Goal: Task Accomplishment & Management: Use online tool/utility

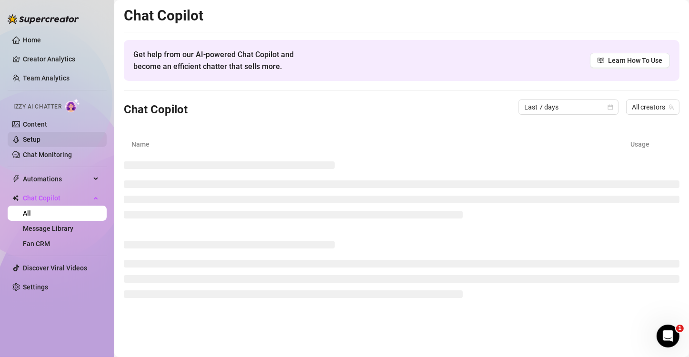
click at [40, 141] on link "Setup" at bounding box center [32, 140] width 18 height 8
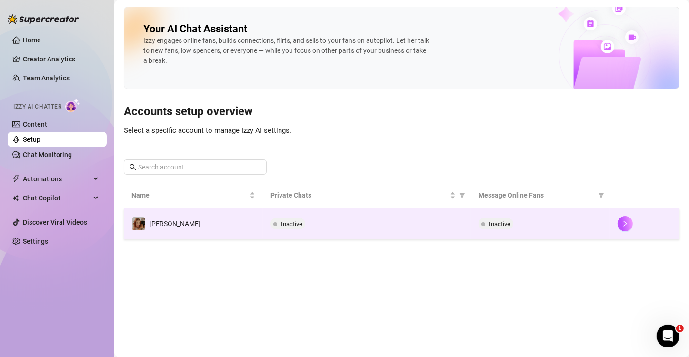
click at [166, 226] on td "[PERSON_NAME]" at bounding box center [193, 223] width 139 height 31
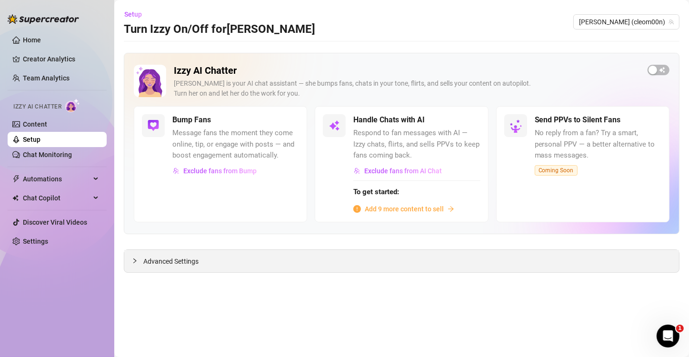
click at [180, 260] on span "Advanced Settings" at bounding box center [170, 261] width 55 height 10
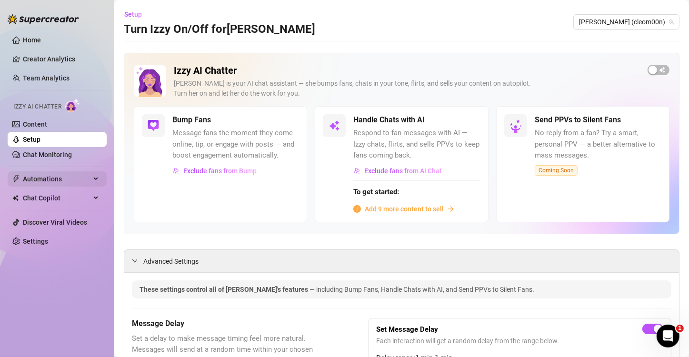
click at [59, 174] on span "Automations" at bounding box center [57, 178] width 68 height 15
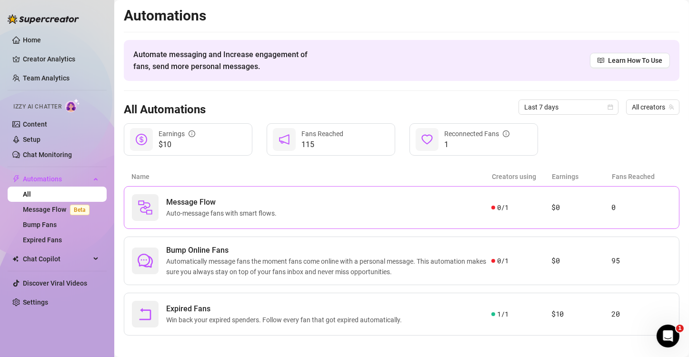
scroll to position [6, 0]
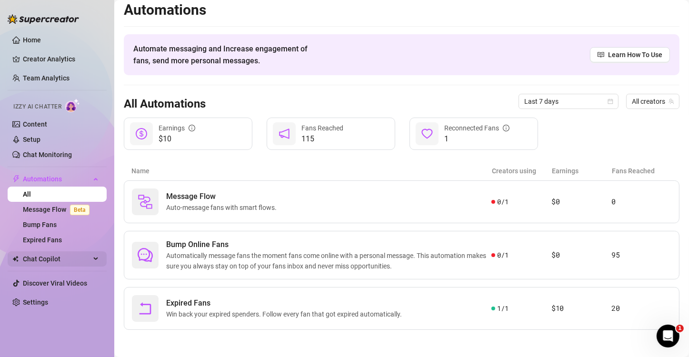
click at [69, 251] on span "Chat Copilot" at bounding box center [57, 258] width 68 height 15
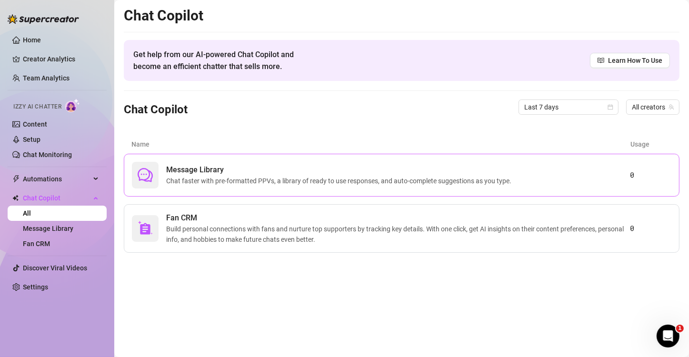
click at [400, 186] on div "Message Library Chat faster with pre-formatted PPVs, a library of ready to use …" at bounding box center [381, 175] width 498 height 27
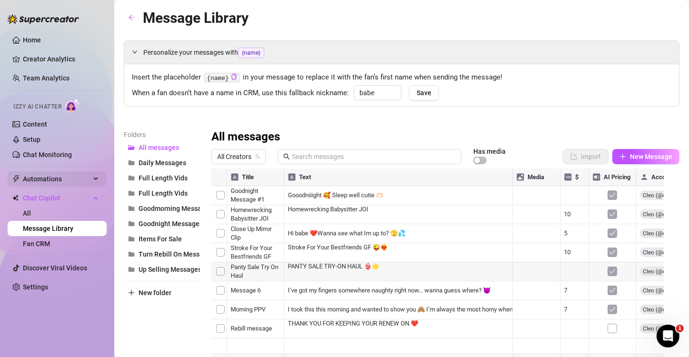
click at [86, 182] on span "Automations" at bounding box center [57, 178] width 68 height 15
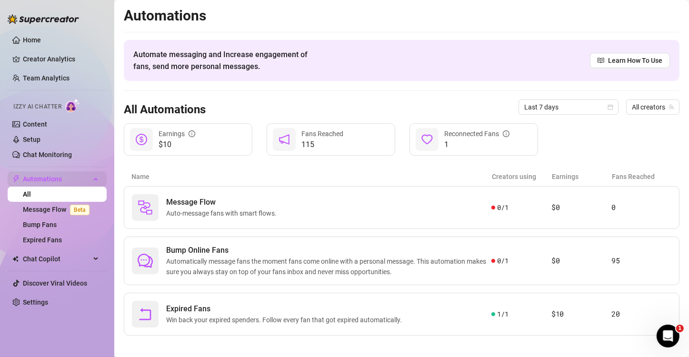
click at [86, 182] on span "Automations" at bounding box center [57, 178] width 68 height 15
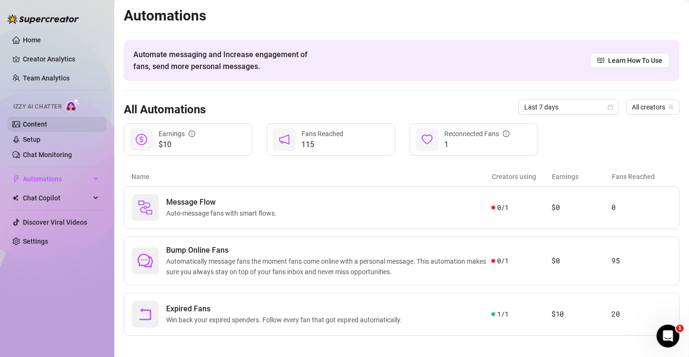
click at [31, 127] on link "Content" at bounding box center [35, 124] width 24 height 8
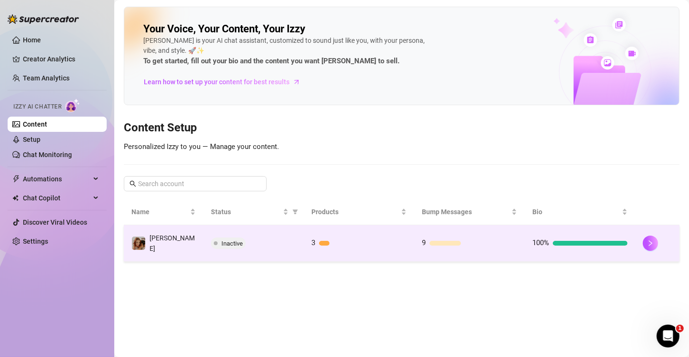
click at [224, 238] on span "Inactive" at bounding box center [228, 243] width 35 height 11
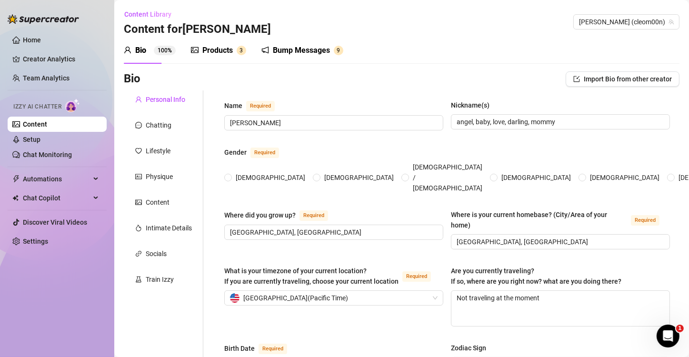
radio input "true"
type input "[DATE]"
click at [215, 49] on div "Products" at bounding box center [217, 50] width 30 height 11
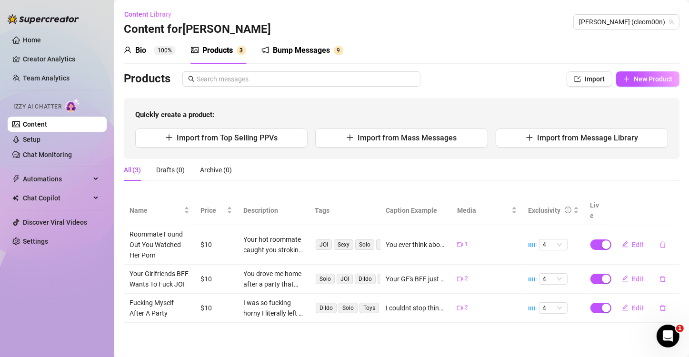
click at [326, 53] on div "Bump Messages" at bounding box center [301, 50] width 57 height 11
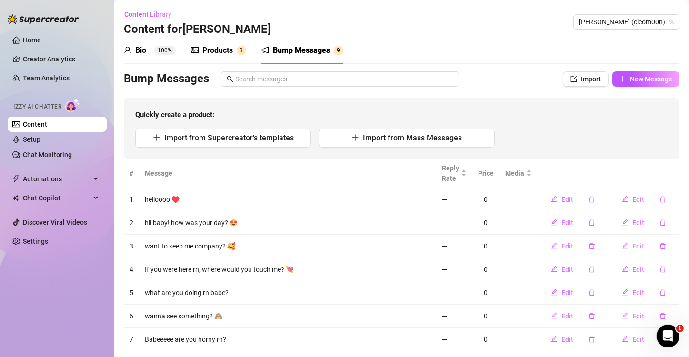
click at [215, 49] on div "Products" at bounding box center [217, 50] width 30 height 11
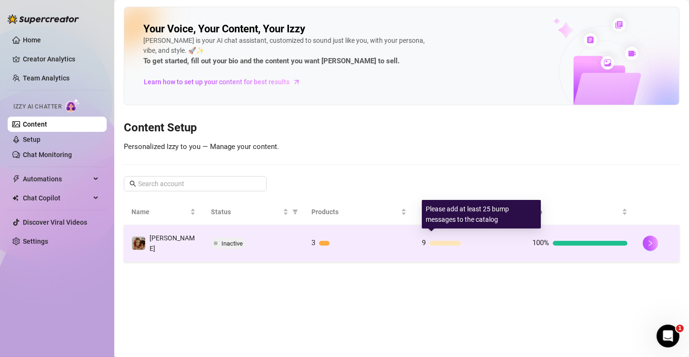
click at [479, 241] on div at bounding box center [473, 243] width 88 height 5
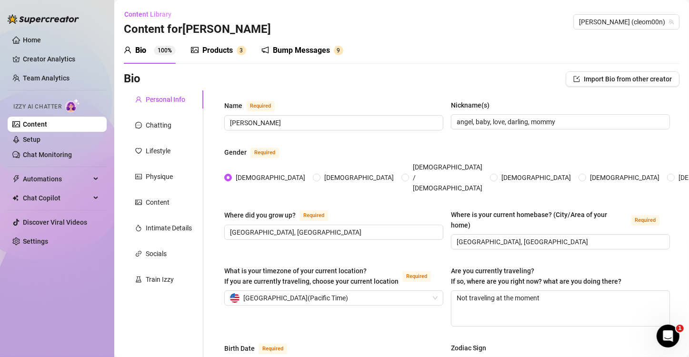
click at [223, 52] on div "Products" at bounding box center [217, 50] width 30 height 11
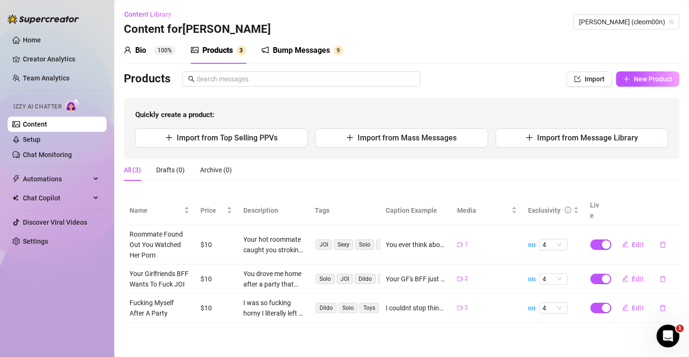
click at [136, 40] on div "Bio 100%" at bounding box center [150, 50] width 52 height 27
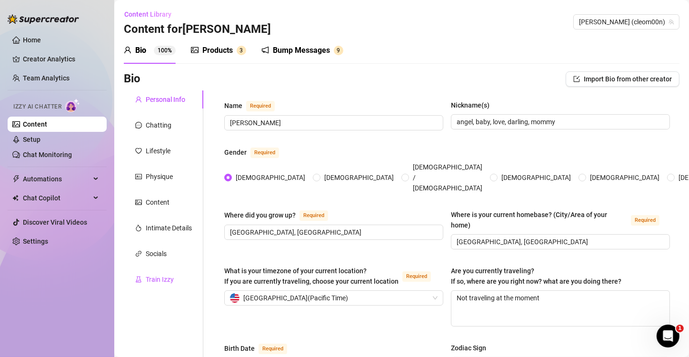
click at [168, 276] on div "Train Izzy" at bounding box center [160, 279] width 28 height 10
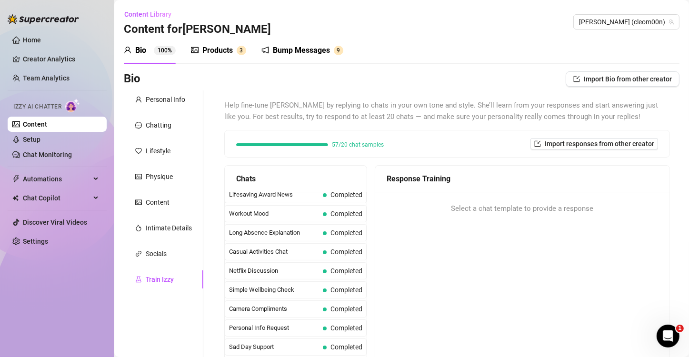
scroll to position [139, 0]
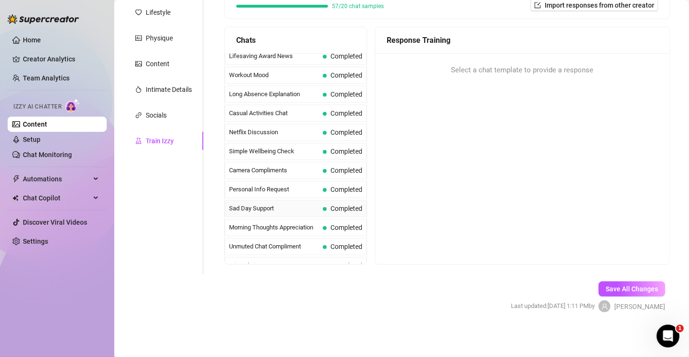
click at [331, 205] on span "Completed" at bounding box center [346, 209] width 32 height 8
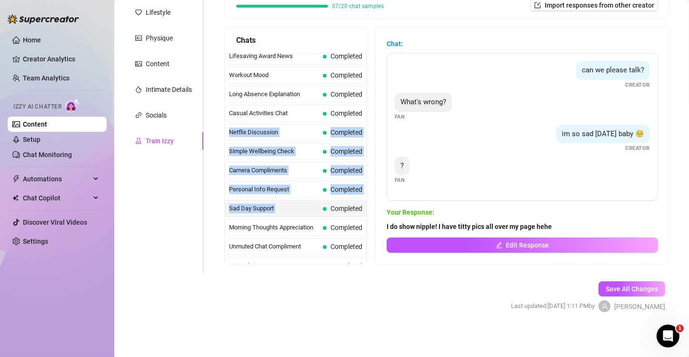
drag, startPoint x: 331, startPoint y: 195, endPoint x: 371, endPoint y: 94, distance: 108.4
click at [366, 94] on div "Last Money Nipples Inquiry Completed Waiting For Payday Completed Not Pushy Fut…" at bounding box center [296, 158] width 142 height 210
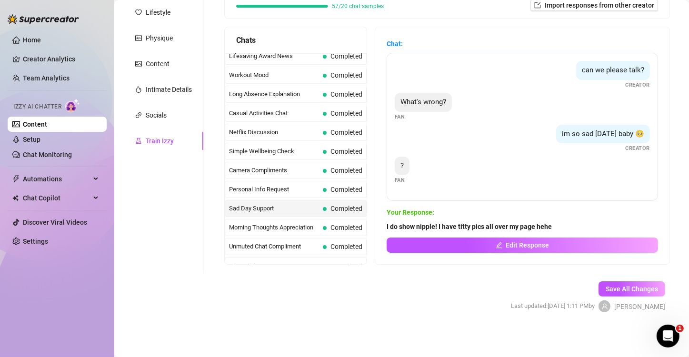
click at [386, 329] on main "Content Library Content for [PERSON_NAME] (cleom00n) Bio 100% Products 3 Bump M…" at bounding box center [401, 109] width 574 height 496
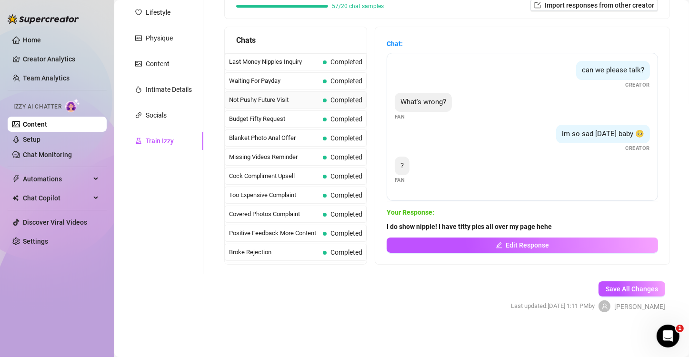
click at [279, 95] on span "Not Pushy Future Visit" at bounding box center [274, 100] width 90 height 10
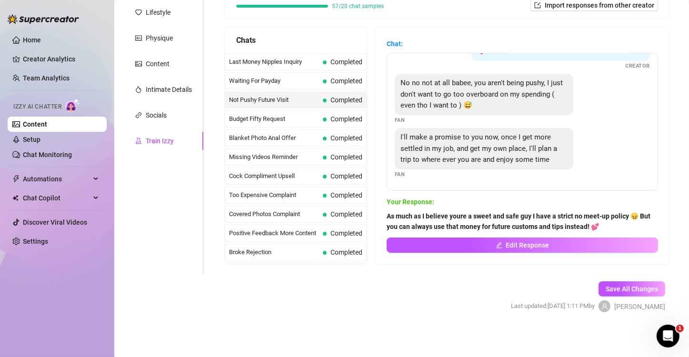
scroll to position [52, 0]
click at [295, 118] on span "Budget Fifty Request" at bounding box center [274, 119] width 90 height 10
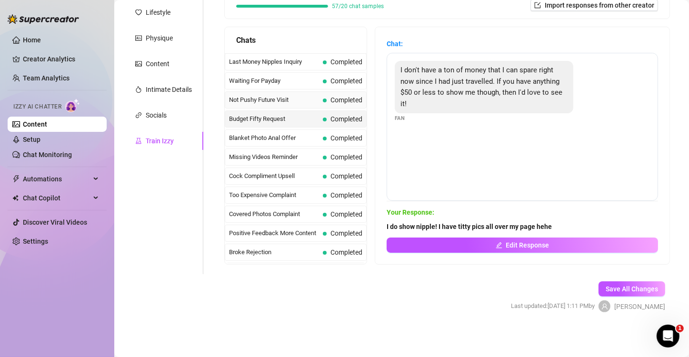
click at [282, 93] on div "Not Pushy Future Visit Completed" at bounding box center [296, 99] width 142 height 17
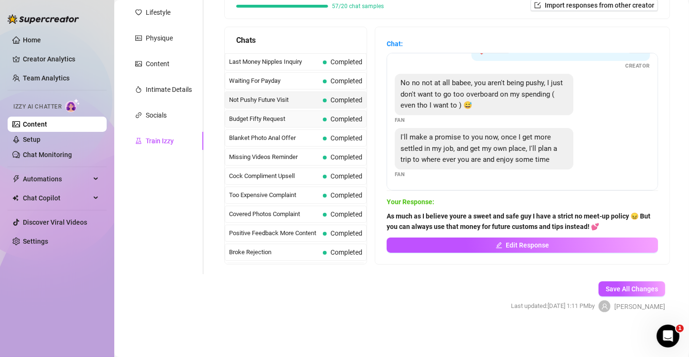
click at [260, 126] on div "Budget Fifty Request Completed" at bounding box center [296, 118] width 142 height 17
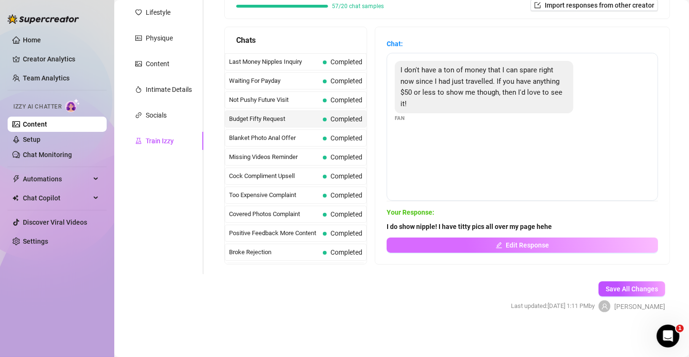
click at [459, 247] on button "Edit Response" at bounding box center [521, 245] width 271 height 15
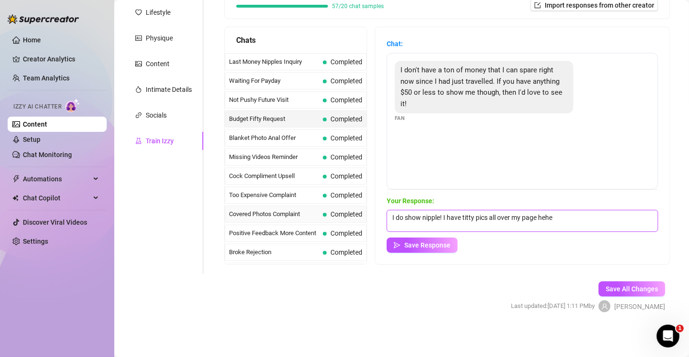
drag, startPoint x: 587, startPoint y: 218, endPoint x: 293, endPoint y: 207, distance: 294.4
click at [293, 207] on div "Chats Last Money Nipples Inquiry Completed Waiting For Payday Completed Not Pus…" at bounding box center [446, 146] width 445 height 238
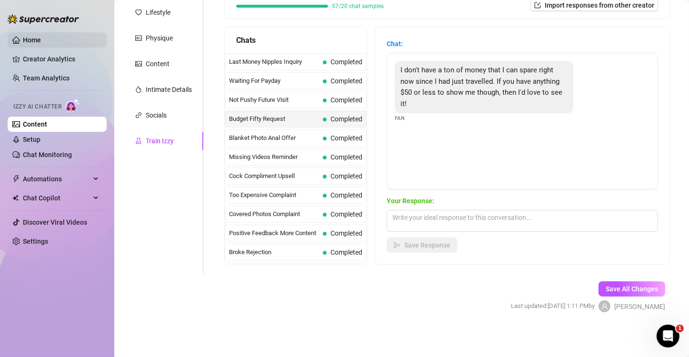
click at [23, 36] on link "Home" at bounding box center [32, 40] width 18 height 8
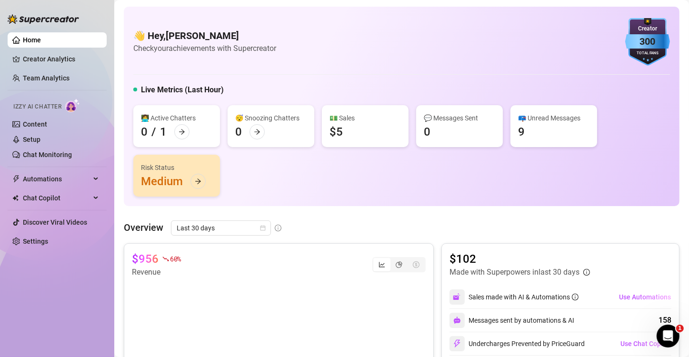
click at [336, 126] on div "$5" at bounding box center [335, 131] width 13 height 15
click at [336, 120] on div "💵 Sales" at bounding box center [364, 118] width 71 height 10
click at [23, 126] on link "Content" at bounding box center [35, 124] width 24 height 8
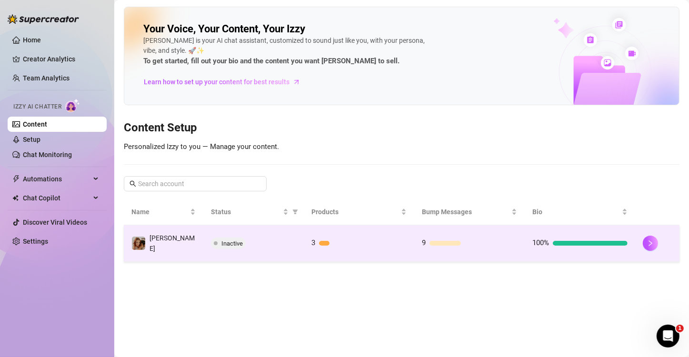
click at [412, 228] on td "3" at bounding box center [359, 243] width 110 height 37
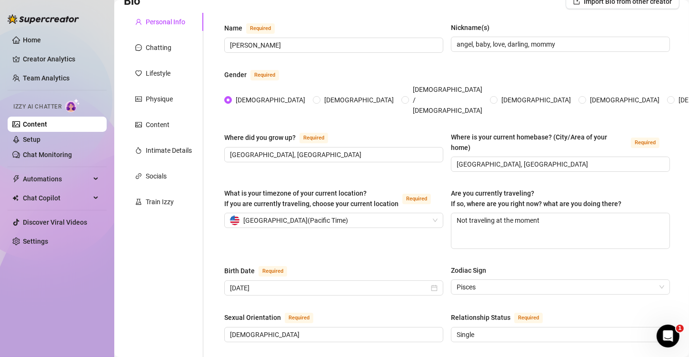
scroll to position [77, 0]
click at [148, 196] on div "Train Izzy" at bounding box center [163, 202] width 79 height 18
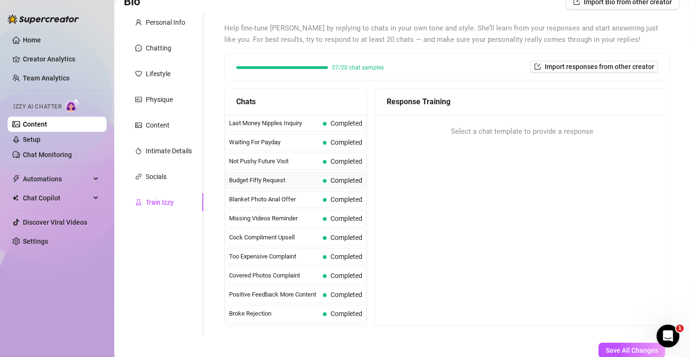
click at [269, 176] on span "Budget Fifty Request" at bounding box center [274, 181] width 90 height 10
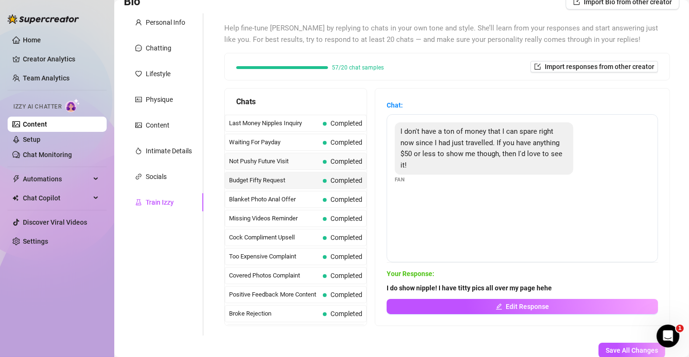
click at [265, 164] on span "Not Pushy Future Visit" at bounding box center [274, 162] width 90 height 10
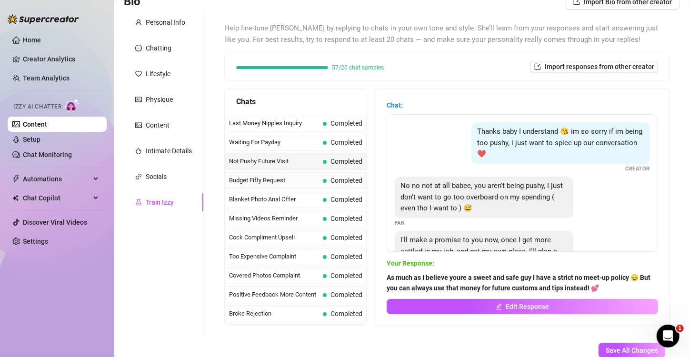
click at [265, 172] on div "Budget Fifty Request Completed" at bounding box center [296, 180] width 142 height 17
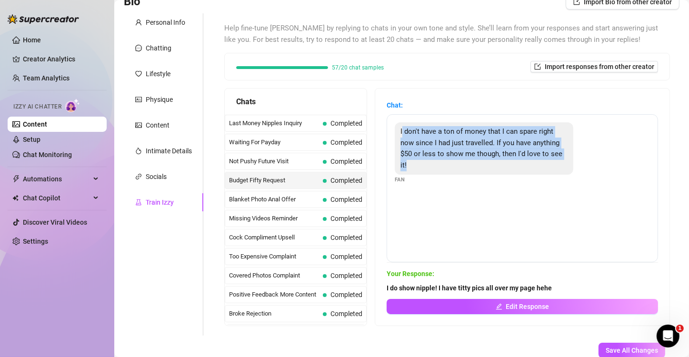
drag, startPoint x: 409, startPoint y: 129, endPoint x: 487, endPoint y: 167, distance: 86.4
click at [487, 167] on div "I don't have a ton of money that I can spare right now since I had just travell…" at bounding box center [484, 148] width 178 height 52
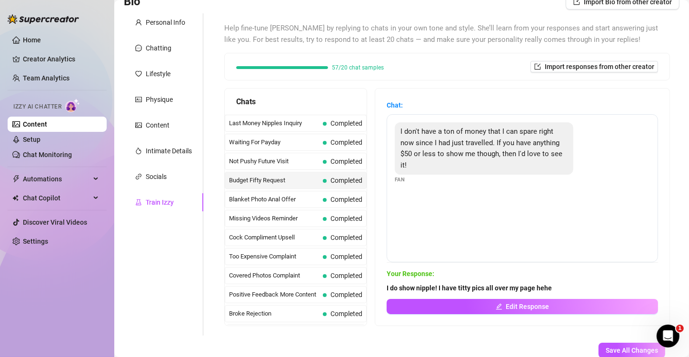
click at [406, 131] on div "I don't have a ton of money that I can spare right now since I had just travell…" at bounding box center [484, 148] width 178 height 52
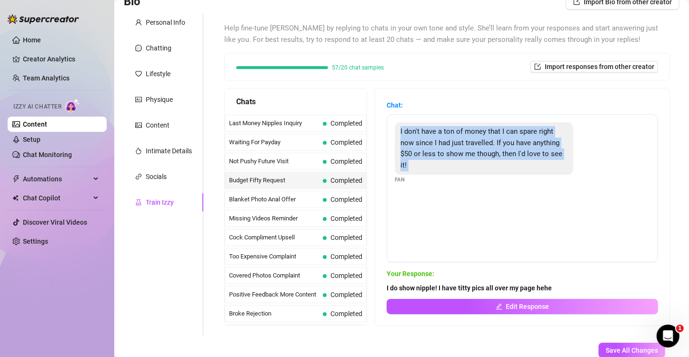
drag, startPoint x: 406, startPoint y: 131, endPoint x: 465, endPoint y: 159, distance: 65.1
click at [465, 159] on div "I don't have a ton of money that I can spare right now since I had just travell…" at bounding box center [484, 148] width 178 height 52
copy span "I don't have a ton of money that I can spare right now since I had just travell…"
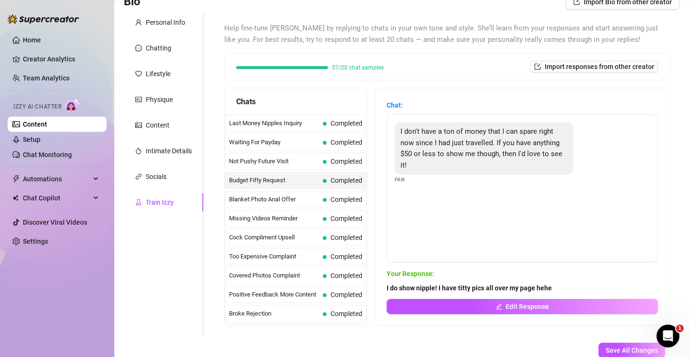
click at [254, 201] on span "Blanket Photo Anal Offer" at bounding box center [274, 200] width 90 height 10
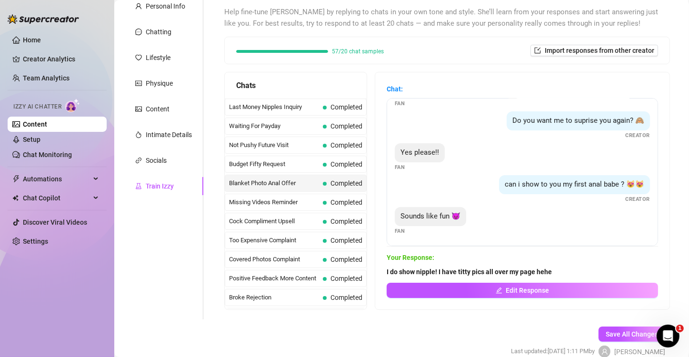
scroll to position [95, 0]
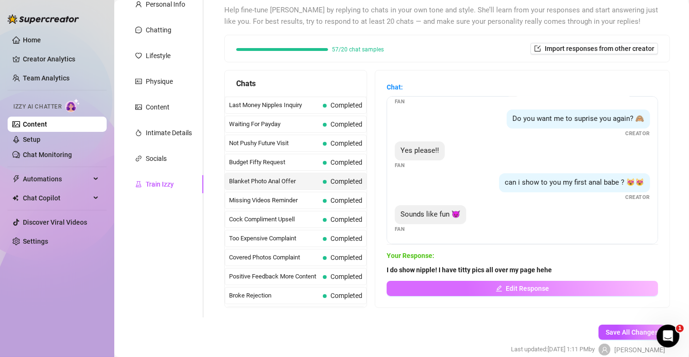
click at [485, 287] on button "Edit Response" at bounding box center [521, 288] width 271 height 15
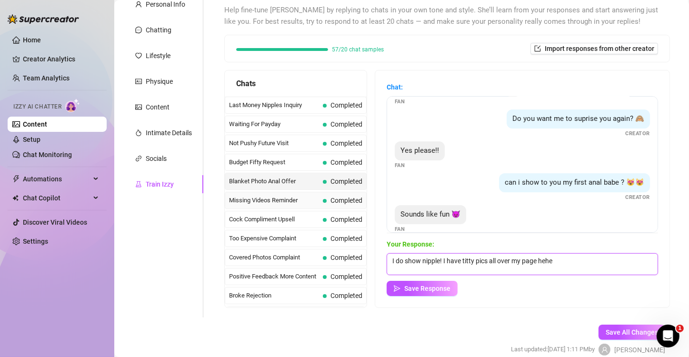
drag, startPoint x: 584, startPoint y: 271, endPoint x: 352, endPoint y: 207, distance: 240.1
click at [352, 207] on div "Chats Last Money Nipples Inquiry Completed Waiting For Payday Completed Not Pus…" at bounding box center [446, 189] width 445 height 238
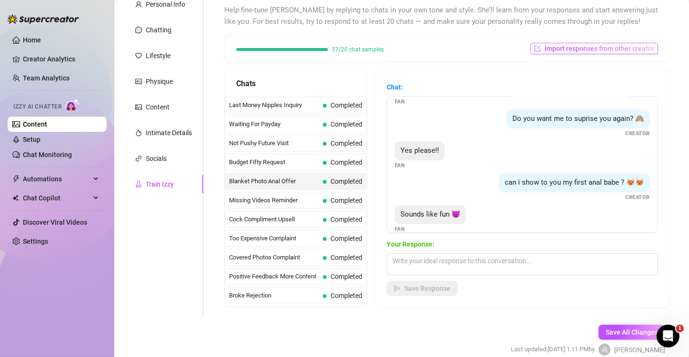
click at [574, 43] on button "Import responses from other creator" at bounding box center [594, 48] width 128 height 11
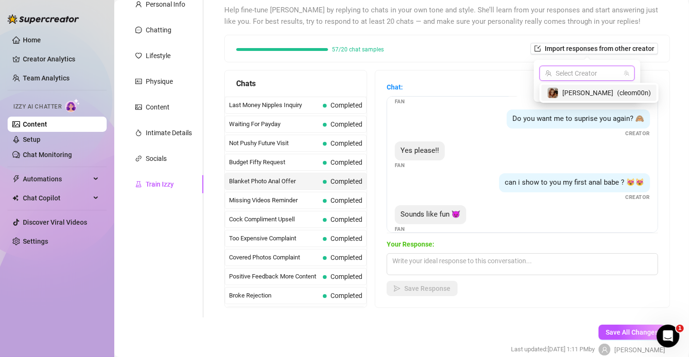
click at [575, 75] on input "search" at bounding box center [582, 73] width 75 height 14
drag, startPoint x: 575, startPoint y: 75, endPoint x: 512, endPoint y: 70, distance: 64.0
click at [512, 70] on body "Home Creator Analytics Team Analytics Izzy AI Chatter Content Setup Chat Monito…" at bounding box center [344, 178] width 689 height 357
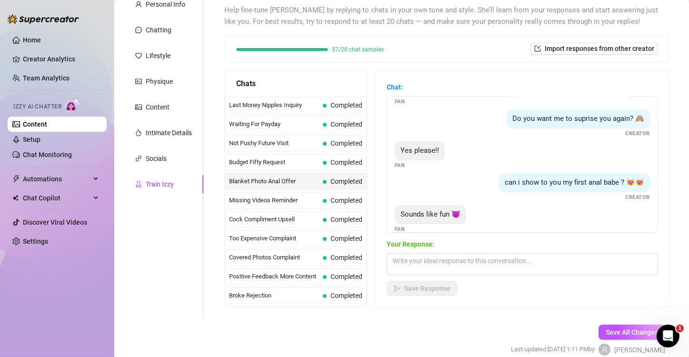
click at [512, 70] on div "Chat: Do you like it babe ?😻😻😻 Creator I love it!! 😍😍😍🥰🥰🥰 Fan She's so cuuuuuut…" at bounding box center [522, 188] width 294 height 237
click at [526, 271] on textarea at bounding box center [521, 264] width 271 height 22
click at [512, 263] on textarea at bounding box center [521, 264] width 271 height 22
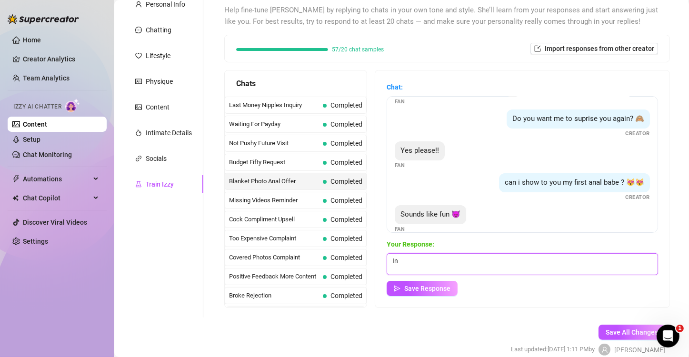
type textarea "I"
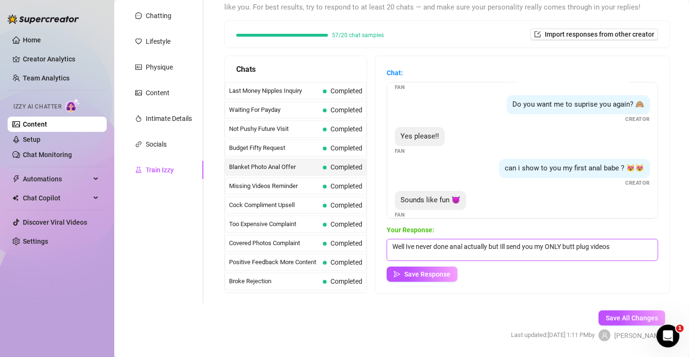
scroll to position [110, 0]
type textarea "Well Ive never done anal actually but Ill send you my ONLY butt plug videos"
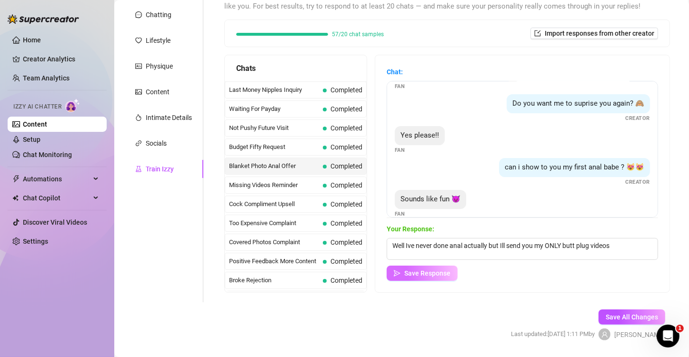
click at [426, 271] on span "Save Response" at bounding box center [427, 273] width 46 height 8
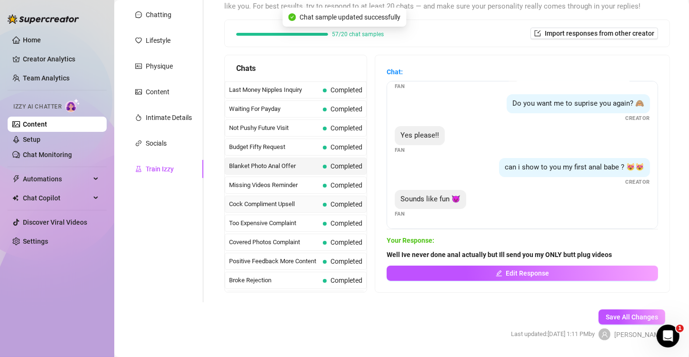
click at [295, 199] on span "Cock Compliment Upsell" at bounding box center [274, 204] width 90 height 10
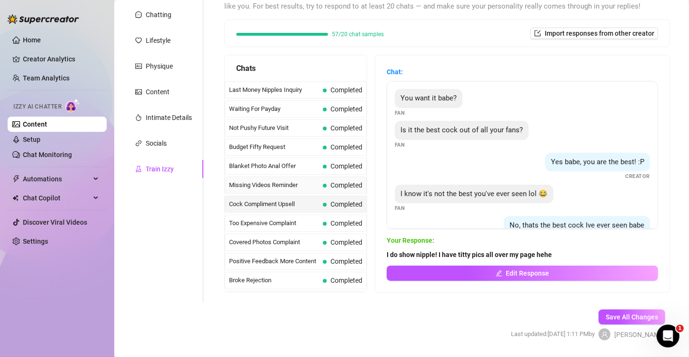
click at [297, 177] on div "Missing Videos Reminder Completed" at bounding box center [296, 185] width 142 height 17
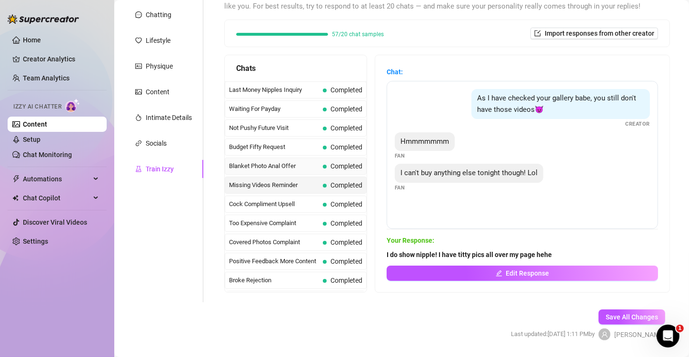
click at [298, 163] on span "Blanket Photo Anal Offer" at bounding box center [274, 166] width 90 height 10
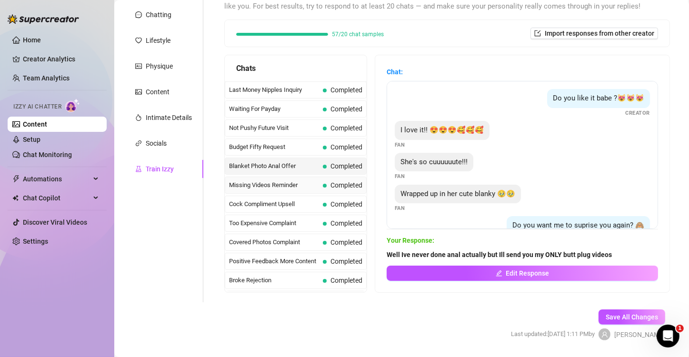
click at [293, 185] on span "Missing Videos Reminder" at bounding box center [274, 185] width 90 height 10
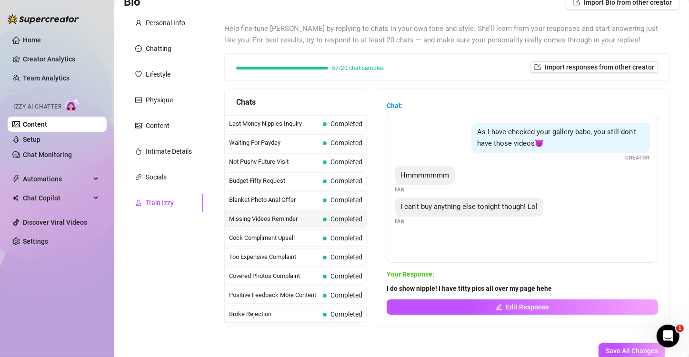
scroll to position [77, 0]
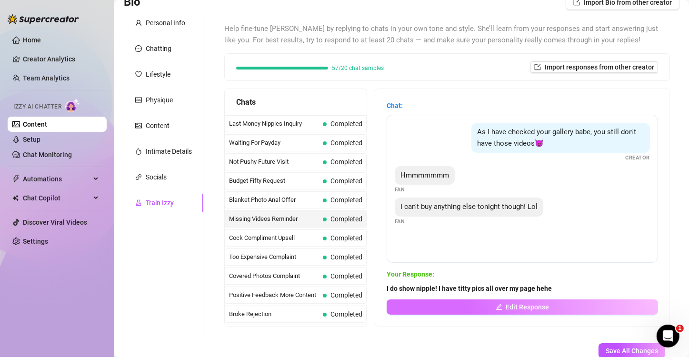
click at [525, 313] on button "Edit Response" at bounding box center [521, 306] width 271 height 15
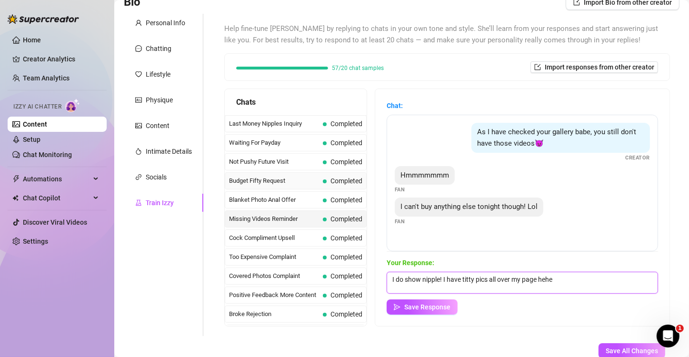
drag, startPoint x: 572, startPoint y: 276, endPoint x: 239, endPoint y: 187, distance: 344.9
click at [239, 187] on div "Chats Last Money Nipples Inquiry Completed Waiting For Payday Completed Not Pus…" at bounding box center [446, 208] width 445 height 238
type textarea "Awww totally understandable! Next time then"
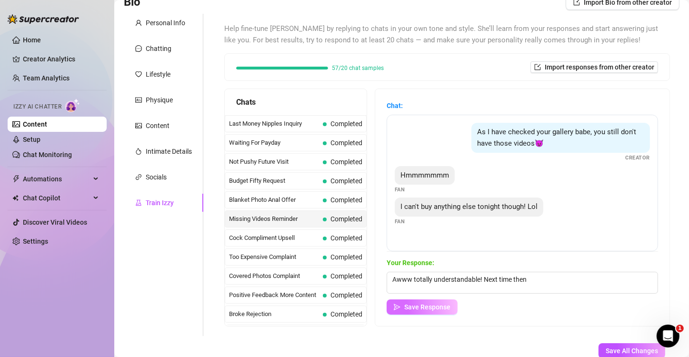
click at [436, 306] on span "Save Response" at bounding box center [427, 307] width 46 height 8
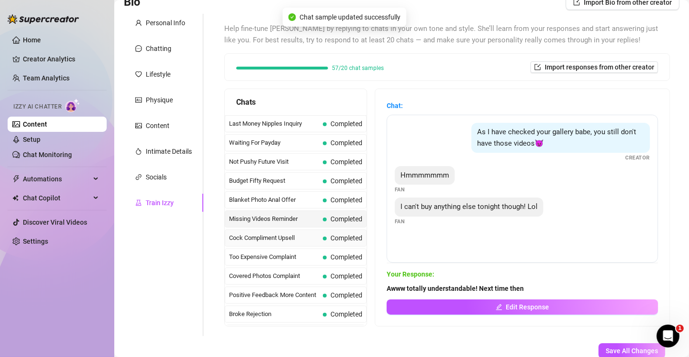
click at [278, 233] on span "Cock Compliment Upsell" at bounding box center [274, 238] width 90 height 10
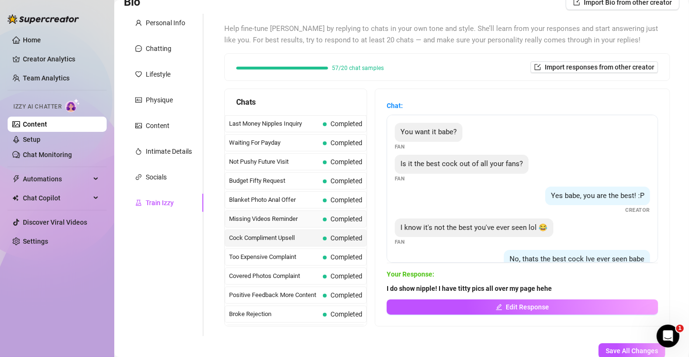
click at [299, 222] on div "Missing Videos Reminder Completed" at bounding box center [296, 218] width 142 height 17
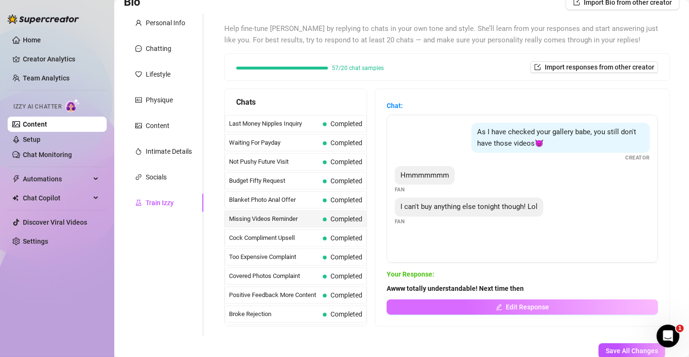
click at [508, 302] on button "Edit Response" at bounding box center [521, 306] width 271 height 15
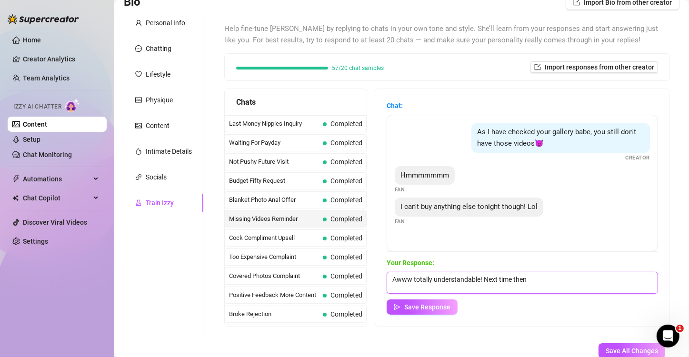
click at [560, 289] on textarea "Awww totally understandable! Next time then" at bounding box center [521, 283] width 271 height 22
type textarea "Awww totally understandable! Well you know where to look next time youre feelin…"
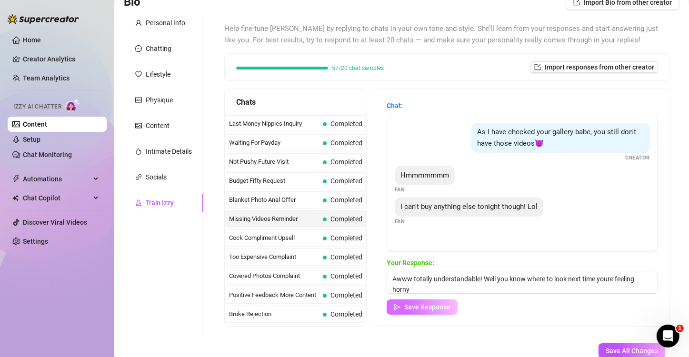
click at [420, 307] on span "Save Response" at bounding box center [427, 307] width 46 height 8
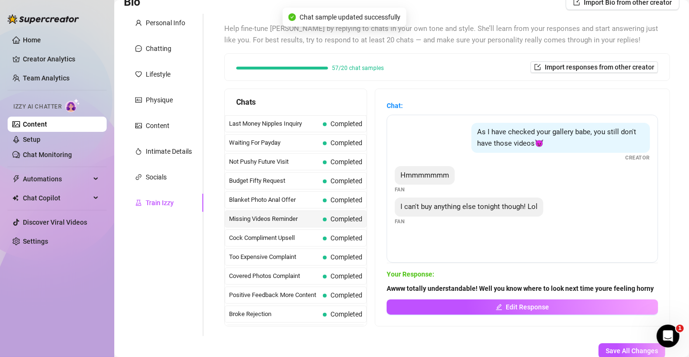
click at [268, 233] on span "Cock Compliment Upsell" at bounding box center [274, 238] width 90 height 10
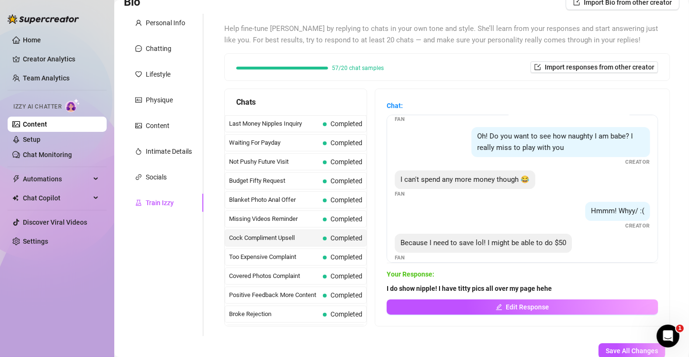
scroll to position [208, 0]
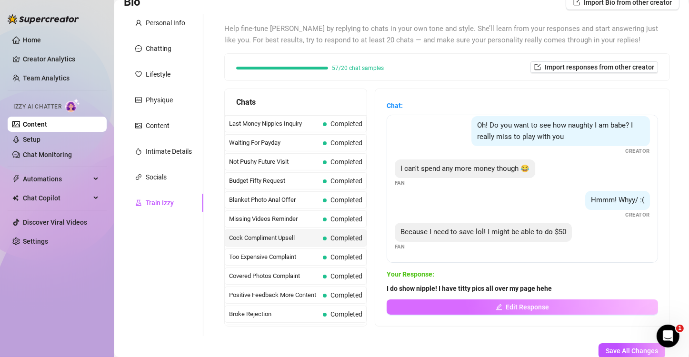
click at [484, 306] on button "Edit Response" at bounding box center [521, 306] width 271 height 15
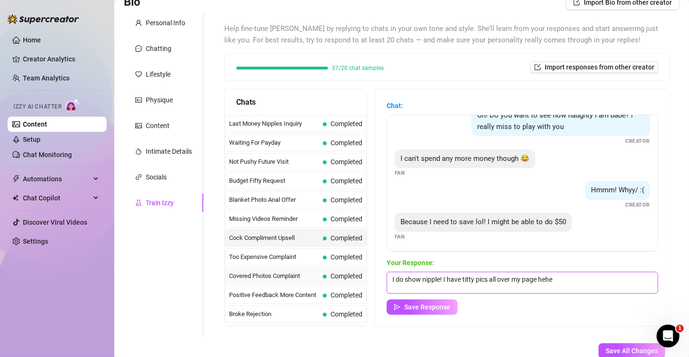
drag, startPoint x: 592, startPoint y: 276, endPoint x: 319, endPoint y: 273, distance: 272.3
click at [319, 273] on div "Chats Last Money Nipples Inquiry Completed Waiting For Payday Completed Not Pus…" at bounding box center [446, 208] width 445 height 238
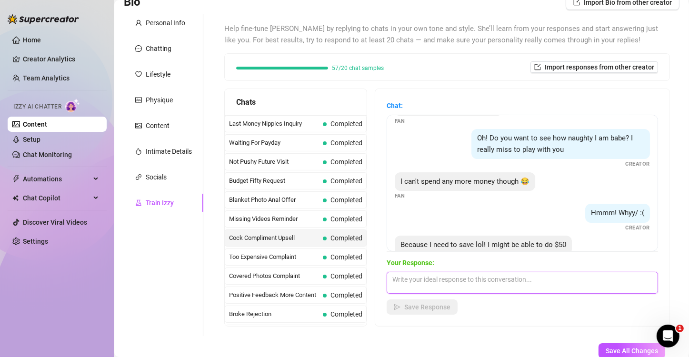
scroll to position [219, 0]
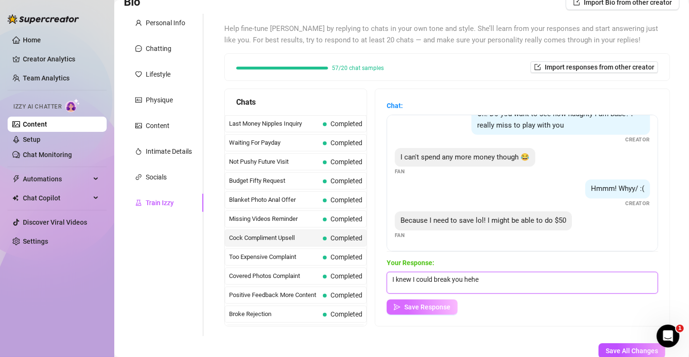
type textarea "I knew I could break you hehe"
click at [426, 308] on span "Save Response" at bounding box center [427, 307] width 46 height 8
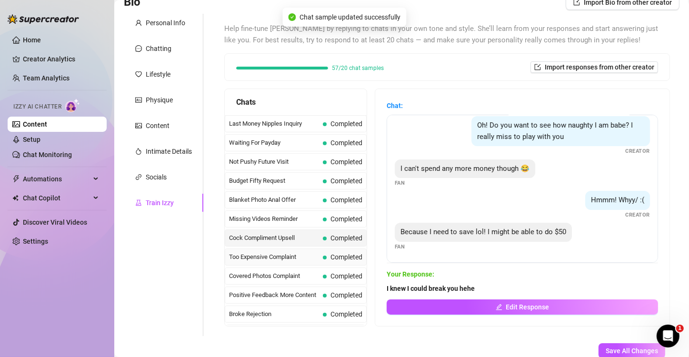
click at [254, 253] on span "Too Expensive Complaint" at bounding box center [274, 257] width 90 height 10
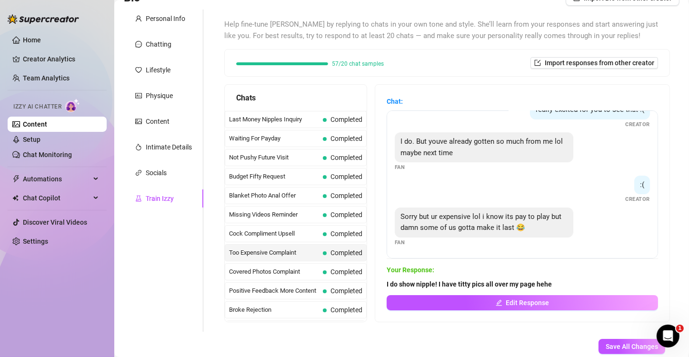
scroll to position [81, 0]
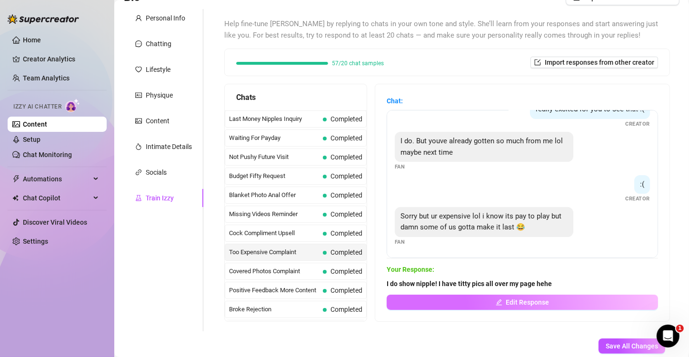
click at [468, 300] on button "Edit Response" at bounding box center [521, 302] width 271 height 15
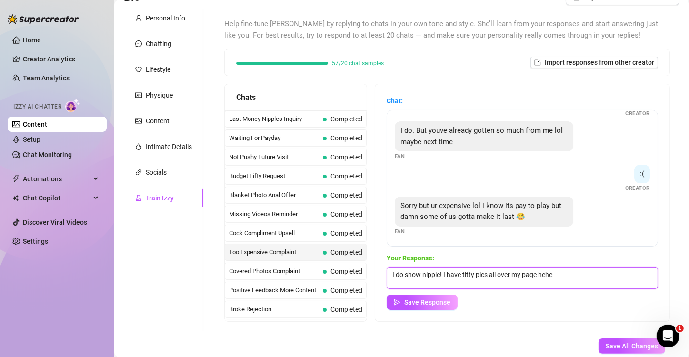
drag, startPoint x: 590, startPoint y: 287, endPoint x: 312, endPoint y: 251, distance: 280.2
click at [312, 251] on div "Chats Last Money Nipples Inquiry Completed Waiting For Payday Completed Not Pus…" at bounding box center [446, 203] width 445 height 238
type textarea "I"
click at [397, 271] on textarea "I get it, I just like" at bounding box center [521, 278] width 271 height 22
click at [530, 277] on textarea "What can I say, I know what Im worth! I get it, I just like" at bounding box center [521, 278] width 271 height 22
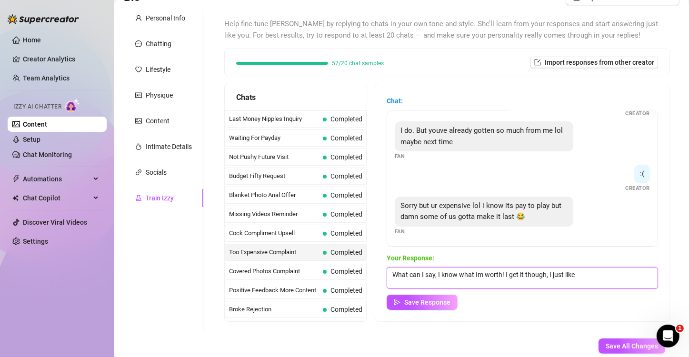
click at [615, 279] on textarea "What can I say, I know what Im worth! I get it though, I just like" at bounding box center [521, 278] width 271 height 22
type textarea "What can I say, I know what Im worth! I get it though, I just love to show off …"
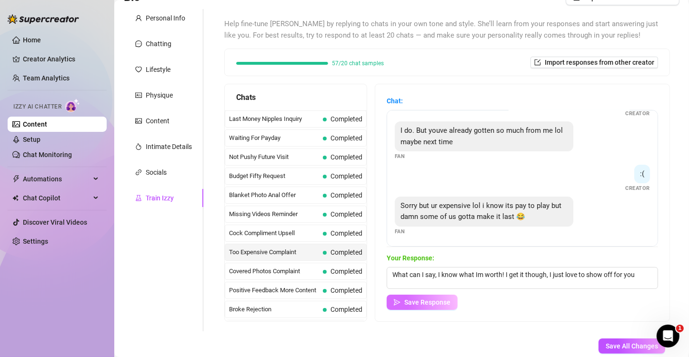
click at [436, 307] on button "Save Response" at bounding box center [421, 302] width 71 height 15
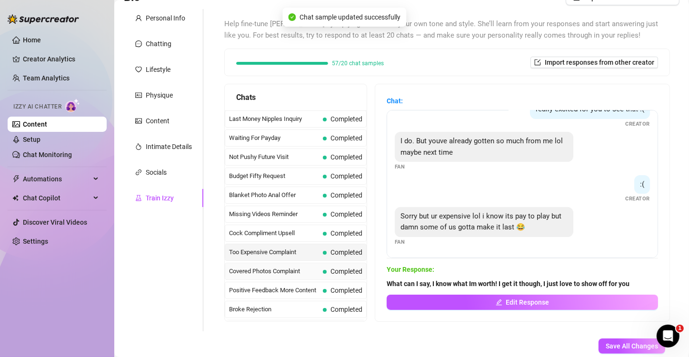
click at [275, 267] on span "Covered Photos Complaint" at bounding box center [274, 272] width 90 height 10
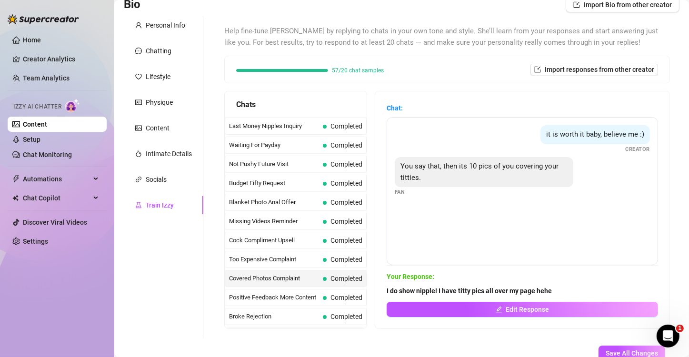
scroll to position [74, 0]
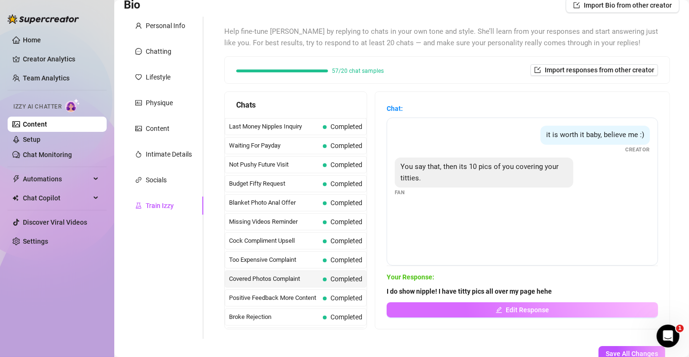
click at [522, 310] on span "Edit Response" at bounding box center [527, 310] width 43 height 8
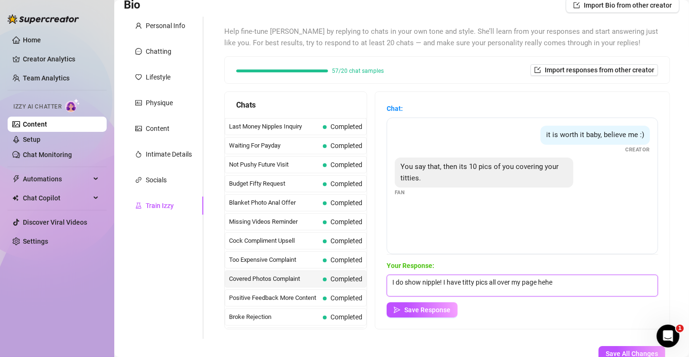
drag, startPoint x: 579, startPoint y: 275, endPoint x: 218, endPoint y: 242, distance: 362.3
click at [218, 242] on div "Help fine-tune [PERSON_NAME] by replying to chats in your own tone and style. S…" at bounding box center [447, 178] width 465 height 322
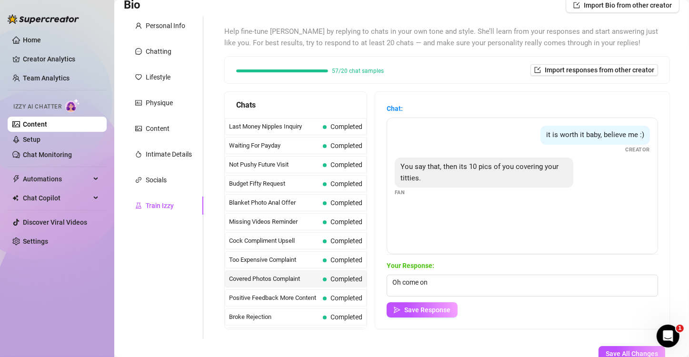
click at [405, 299] on div "Your Response: Oh come on Save Response" at bounding box center [521, 288] width 271 height 57
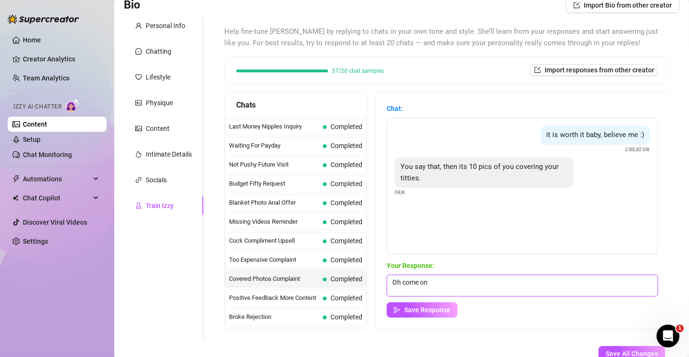
click at [475, 293] on textarea "Oh come on" at bounding box center [521, 286] width 271 height 22
type textarea "Oh come on, you know I love to show off. I promise its worth it."
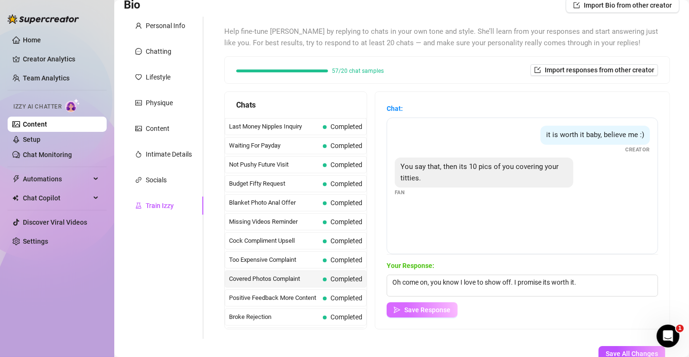
click at [434, 307] on span "Save Response" at bounding box center [427, 310] width 46 height 8
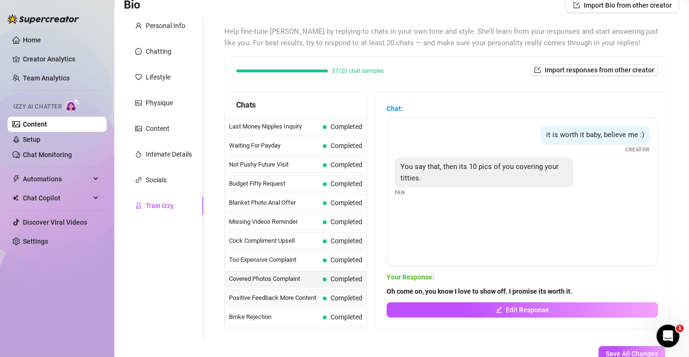
click at [281, 299] on span "Positive Feedback More Content" at bounding box center [274, 298] width 90 height 10
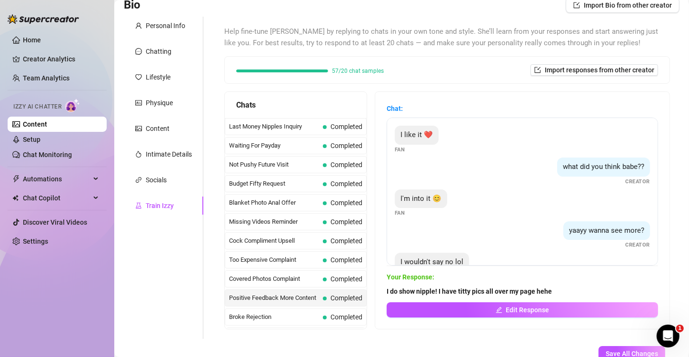
scroll to position [27, 0]
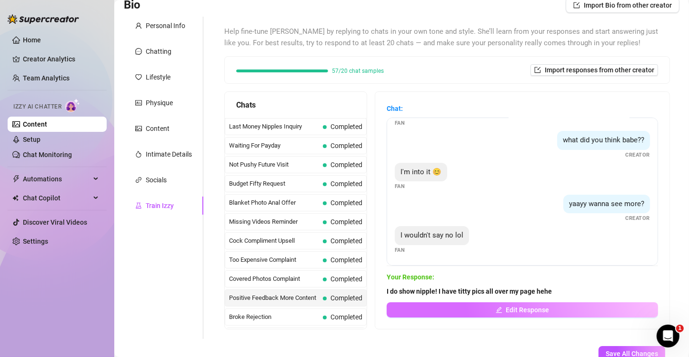
click at [471, 312] on button "Edit Response" at bounding box center [521, 309] width 271 height 15
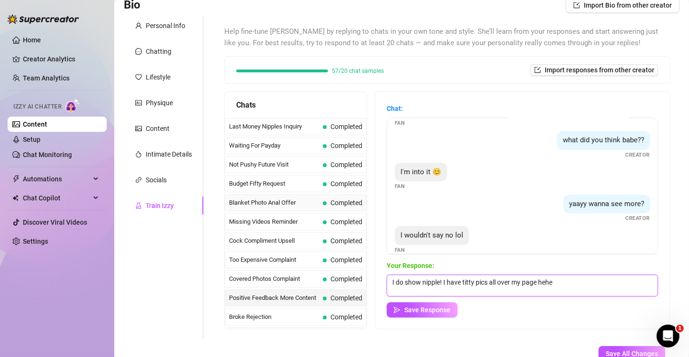
drag, startPoint x: 601, startPoint y: 279, endPoint x: 297, endPoint y: 208, distance: 312.8
click at [297, 208] on div "Chats Last Money Nipples Inquiry Completed Waiting For Payday Completed Not Pus…" at bounding box center [446, 210] width 445 height 238
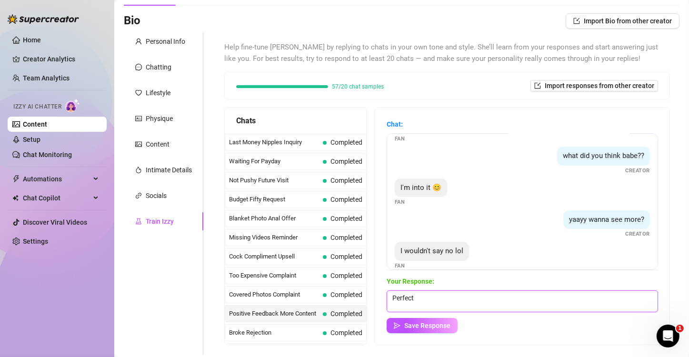
scroll to position [139, 0]
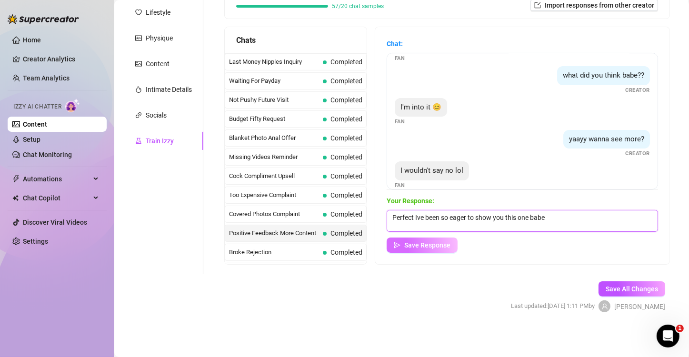
type textarea "Perfect Ive been so eager to show you this one babe"
click at [415, 242] on span "Save Response" at bounding box center [427, 245] width 46 height 8
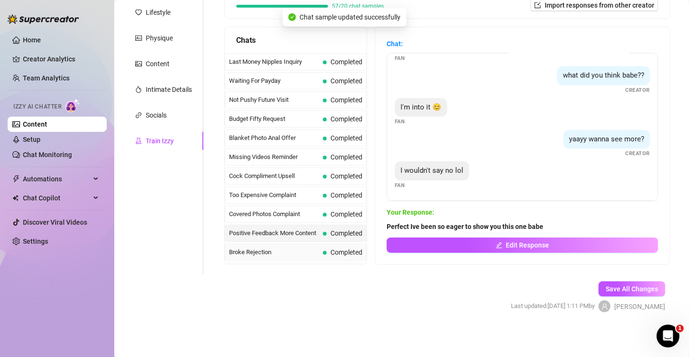
click at [251, 244] on div "Broke Rejection Completed" at bounding box center [296, 252] width 142 height 17
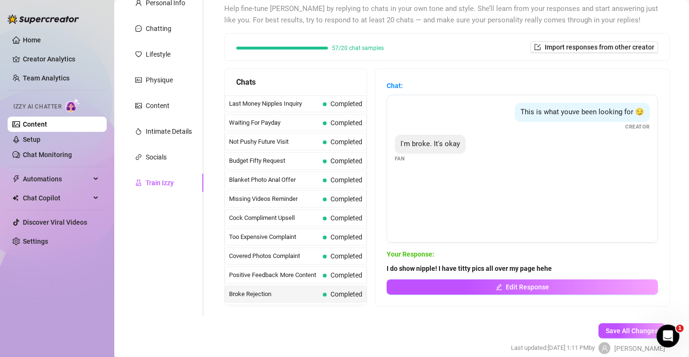
scroll to position [97, 0]
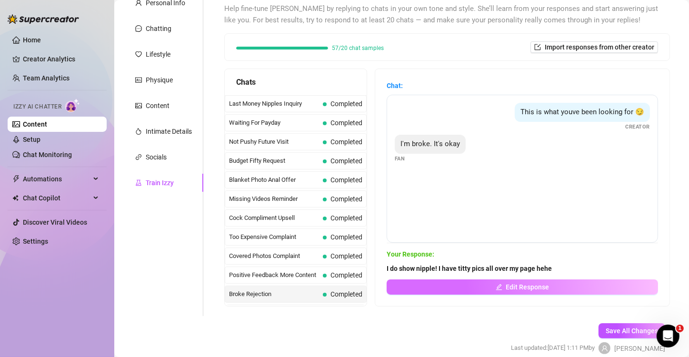
click at [472, 287] on button "Edit Response" at bounding box center [521, 286] width 271 height 15
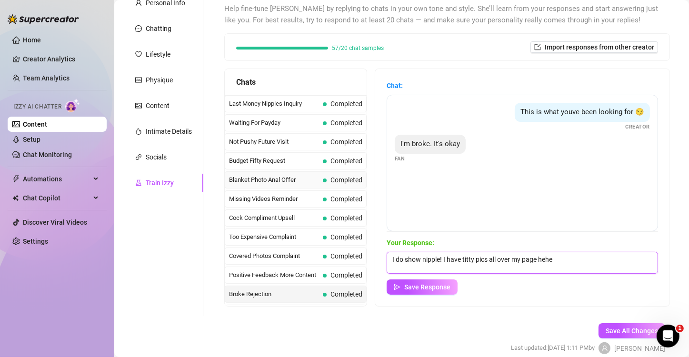
drag, startPoint x: 577, startPoint y: 257, endPoint x: 299, endPoint y: 173, distance: 290.9
click at [299, 173] on div "Chats Last Money Nipples Inquiry Completed Waiting For Payday Completed Not Pus…" at bounding box center [446, 188] width 445 height 238
type textarea "Next time then"
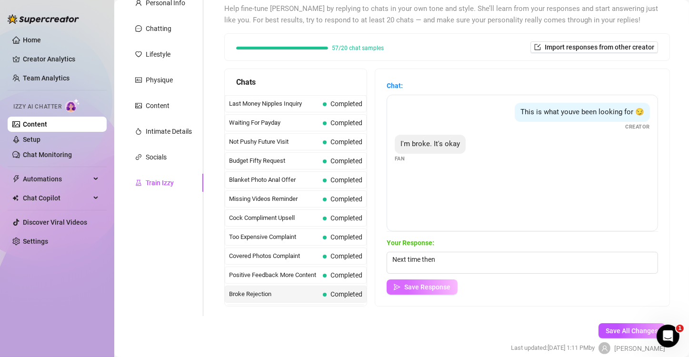
click at [438, 280] on button "Save Response" at bounding box center [421, 286] width 71 height 15
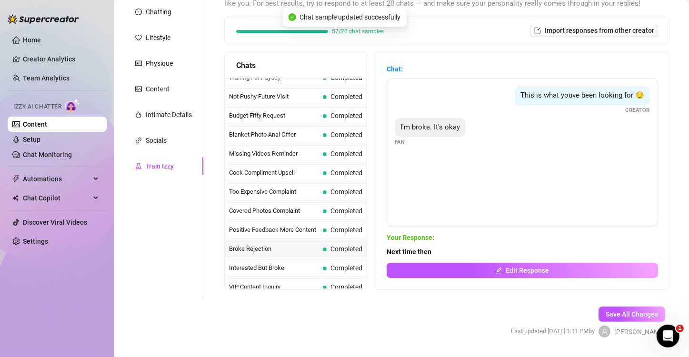
scroll to position [43, 0]
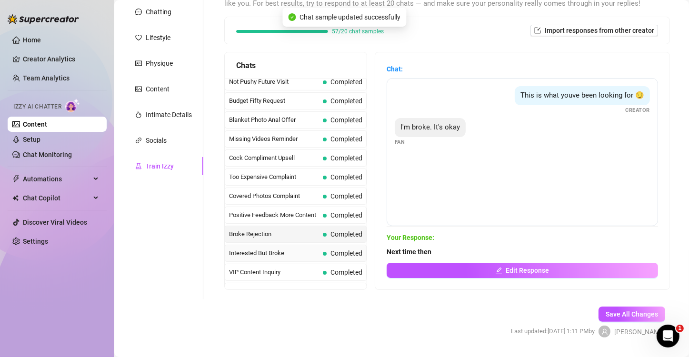
click at [267, 248] on span "Interested But Broke" at bounding box center [274, 253] width 90 height 10
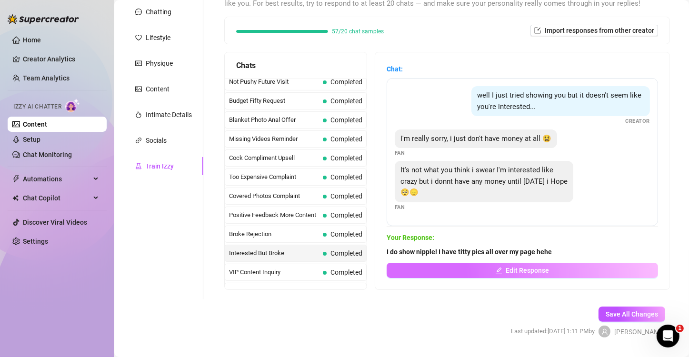
click at [536, 274] on span "Edit Response" at bounding box center [527, 271] width 43 height 8
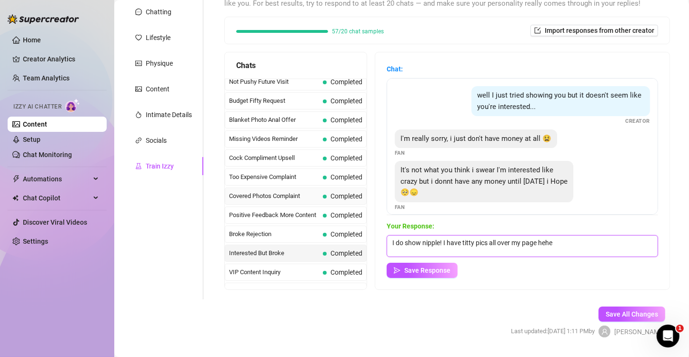
drag, startPoint x: 570, startPoint y: 247, endPoint x: 264, endPoint y: 193, distance: 310.8
click at [264, 193] on div "Chats Last Money Nipples Inquiry Completed Waiting For Payday Completed Not Pus…" at bounding box center [446, 171] width 445 height 238
type textarea "I get it babe! Just message me [DATE] and Ill be happy to send it"
click at [437, 267] on span "Save Response" at bounding box center [427, 271] width 46 height 8
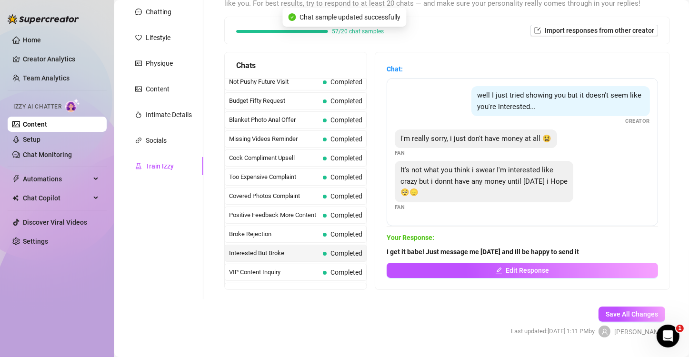
scroll to position [139, 0]
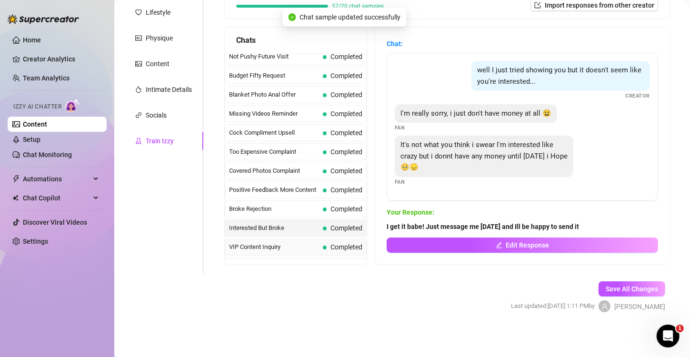
click at [306, 242] on span "VIP Content Inquiry" at bounding box center [274, 247] width 90 height 10
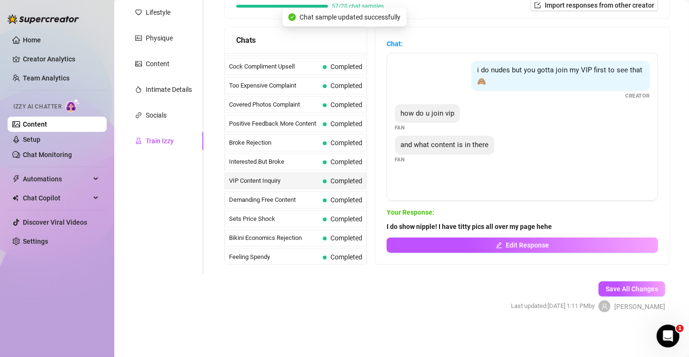
scroll to position [110, 0]
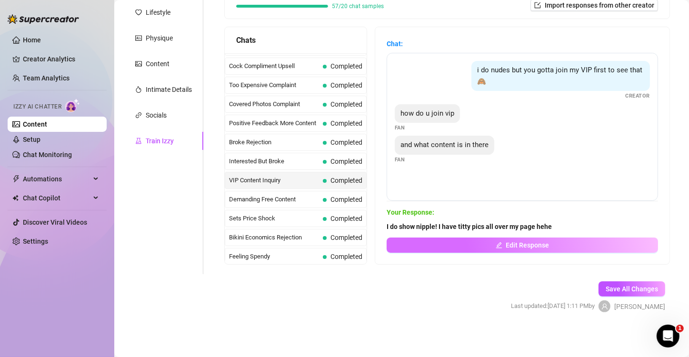
click at [506, 246] on span "Edit Response" at bounding box center [527, 245] width 43 height 8
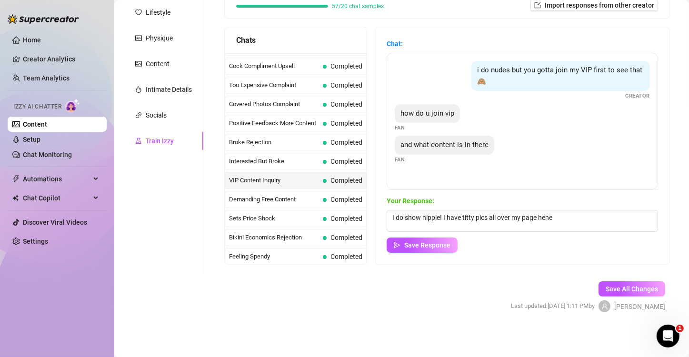
drag, startPoint x: 618, startPoint y: 206, endPoint x: 569, endPoint y: 205, distance: 49.5
click at [569, 205] on span "Your Response:" at bounding box center [521, 201] width 271 height 10
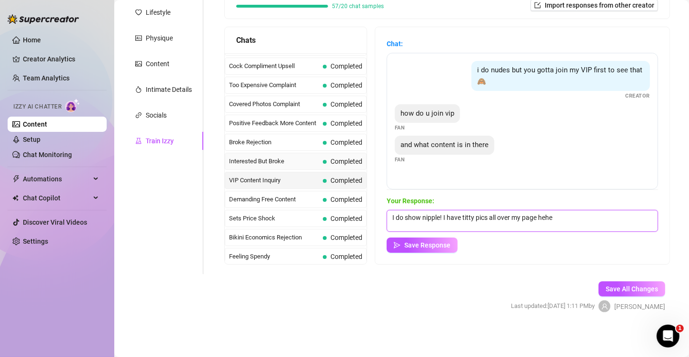
drag, startPoint x: 582, startPoint y: 215, endPoint x: 241, endPoint y: 155, distance: 346.4
click at [241, 155] on div "Chats Last Money Nipples Inquiry Completed Waiting For Payday Completed Not Pus…" at bounding box center [446, 146] width 445 height 238
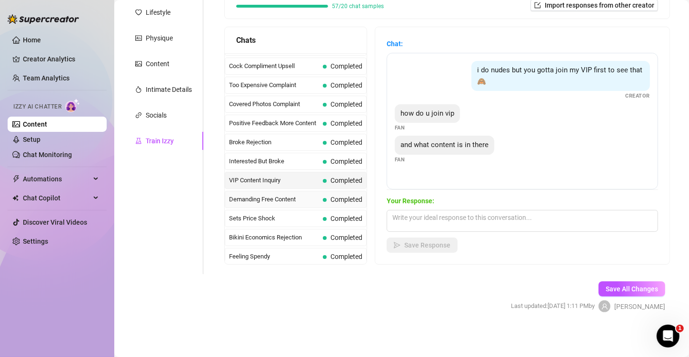
click at [276, 196] on span "Demanding Free Content" at bounding box center [274, 200] width 90 height 10
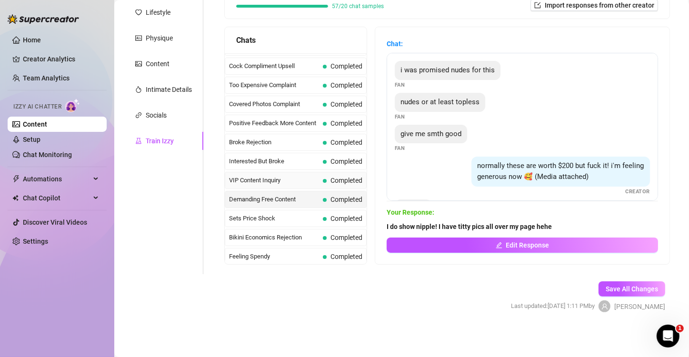
click at [289, 172] on div "VIP Content Inquiry Completed" at bounding box center [296, 180] width 142 height 17
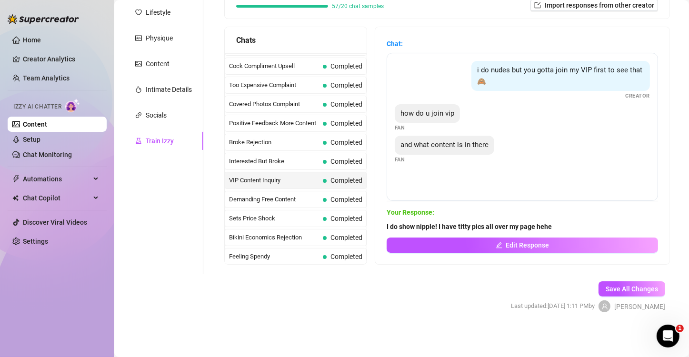
click at [283, 176] on span "VIP Content Inquiry" at bounding box center [274, 181] width 90 height 10
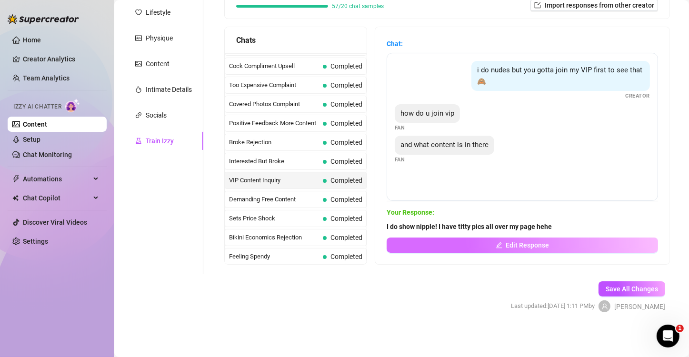
click at [500, 250] on button "Edit Response" at bounding box center [521, 245] width 271 height 15
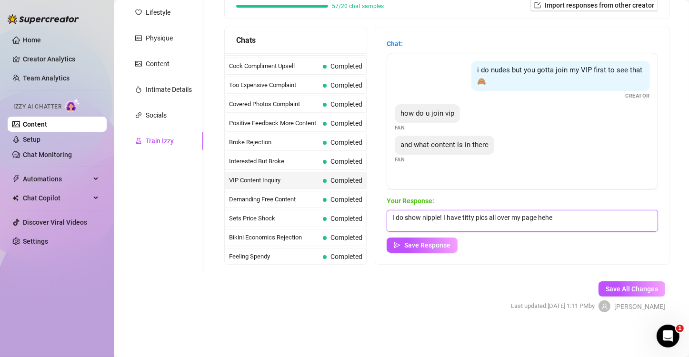
drag, startPoint x: 574, startPoint y: 214, endPoint x: 401, endPoint y: 167, distance: 179.5
click at [401, 167] on div "Chat: i do nudes but you gotta join my VIP first to see that 🙈 Creator how do u…" at bounding box center [521, 146] width 271 height 214
type textarea "I"
type textarea "N/A"
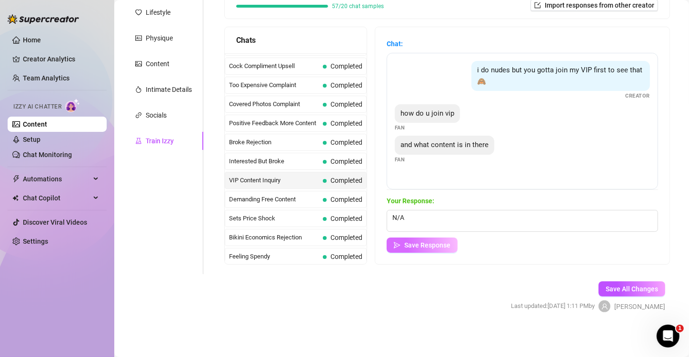
click at [416, 247] on span "Save Response" at bounding box center [427, 245] width 46 height 8
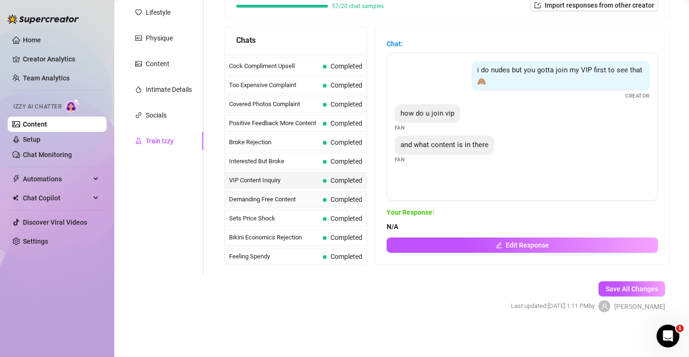
click at [249, 196] on span "Demanding Free Content" at bounding box center [274, 200] width 90 height 10
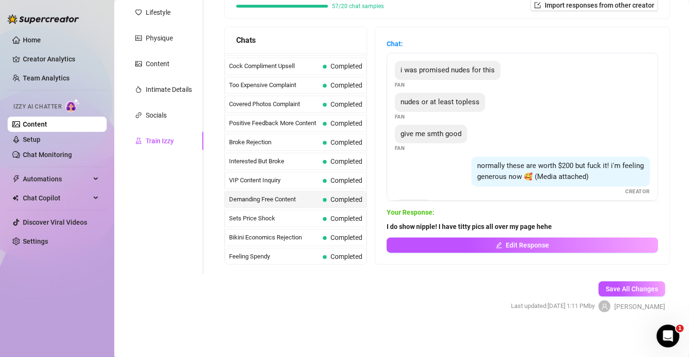
scroll to position [69, 0]
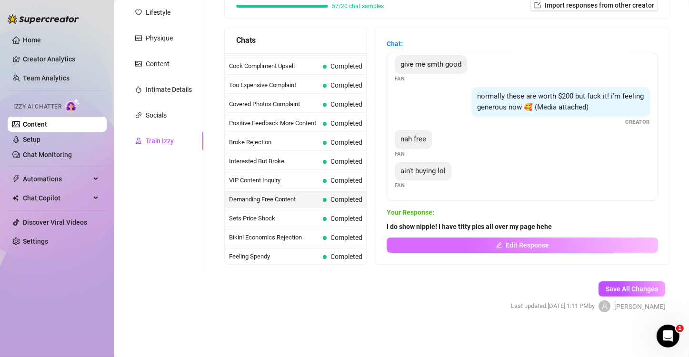
click at [492, 249] on button "Edit Response" at bounding box center [521, 245] width 271 height 15
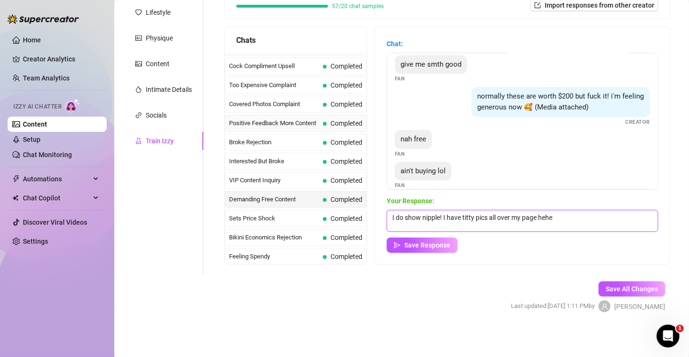
drag, startPoint x: 609, startPoint y: 227, endPoint x: 308, endPoint y: 127, distance: 316.7
click at [308, 127] on div "Chats Last Money Nipples Inquiry Completed Waiting For Payday Completed Not Pus…" at bounding box center [446, 146] width 445 height 238
type textarea "Then youre not getting the content lol, and if you continue to demand things I …"
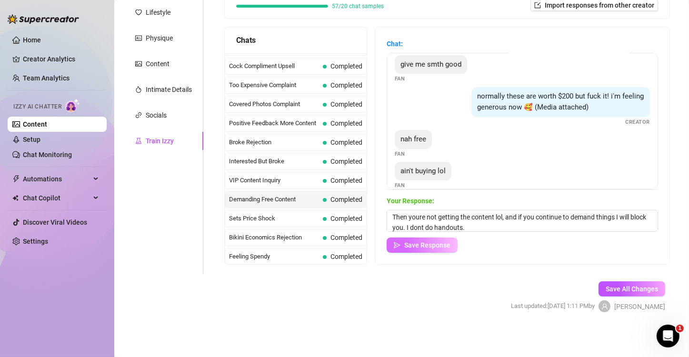
click at [436, 244] on span "Save Response" at bounding box center [427, 245] width 46 height 8
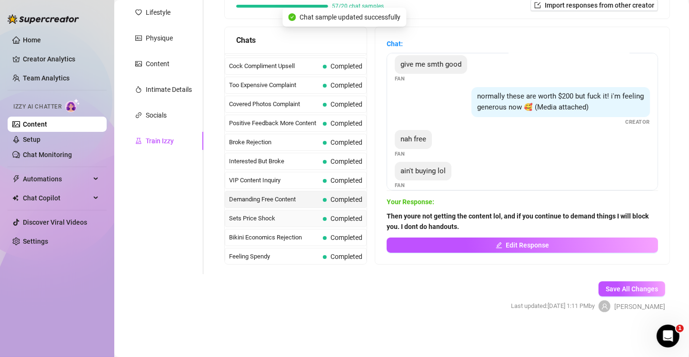
click at [298, 219] on span "Sets Price Shock" at bounding box center [274, 219] width 90 height 10
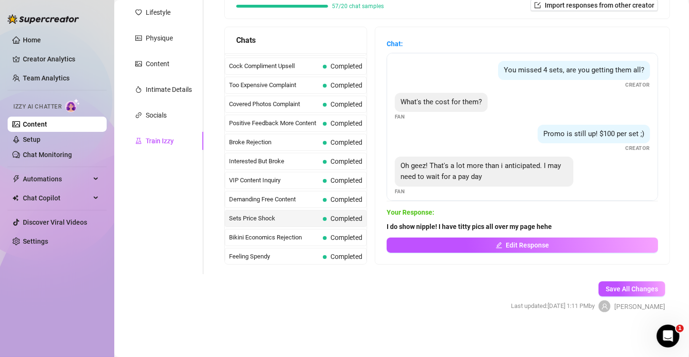
click at [574, 176] on div "Oh geez! That's a lot more than i anticipated. I may need to wait for a pay day…" at bounding box center [522, 176] width 255 height 39
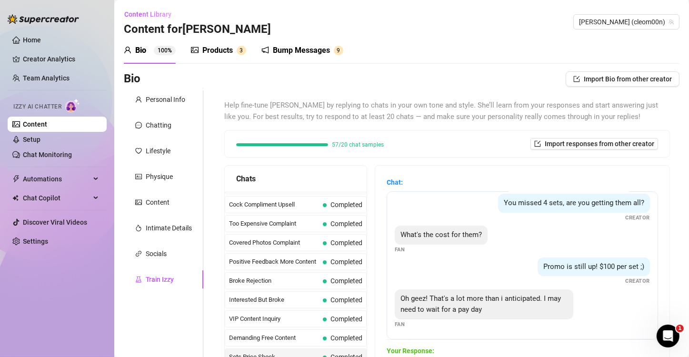
scroll to position [139, 0]
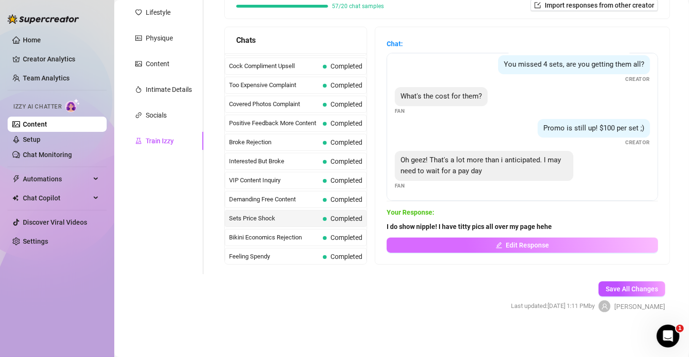
click at [514, 248] on span "Edit Response" at bounding box center [527, 245] width 43 height 8
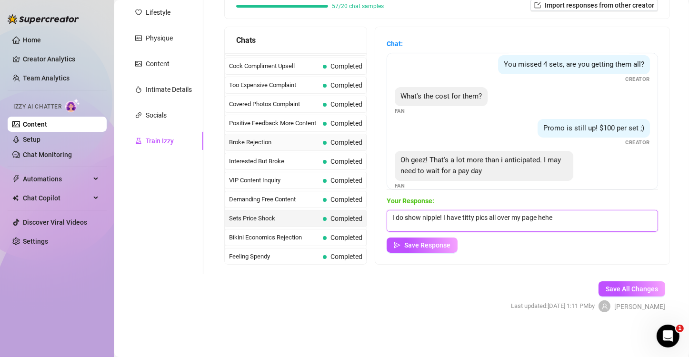
drag, startPoint x: 577, startPoint y: 223, endPoint x: 278, endPoint y: 141, distance: 309.9
click at [278, 141] on div "Chats Last Money Nipples Inquiry Completed Waiting For Payday Completed Not Pus…" at bounding box center [446, 146] width 445 height 238
type textarea "Promise theyre worth it, Ill talk to you on payday?"
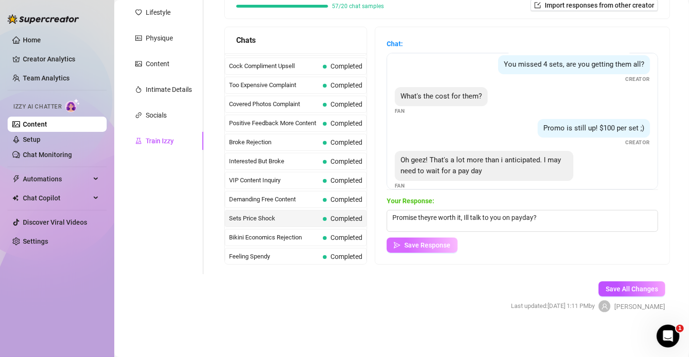
click at [420, 247] on span "Save Response" at bounding box center [427, 245] width 46 height 8
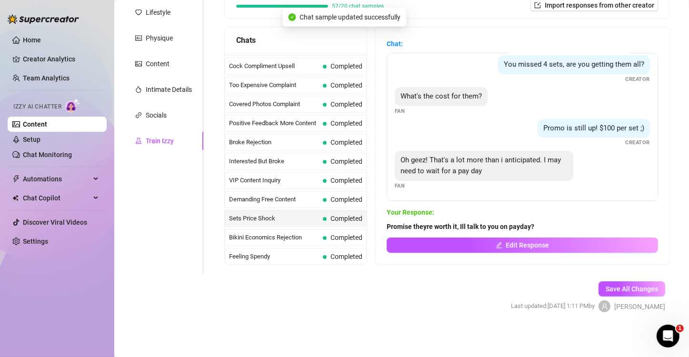
click at [293, 234] on span "Bikini Economics Rejection" at bounding box center [274, 238] width 90 height 10
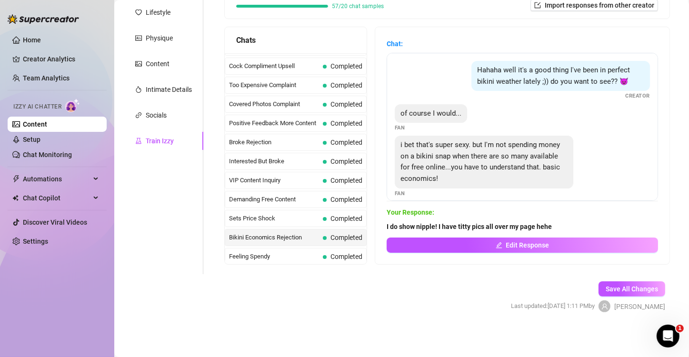
scroll to position [19, 0]
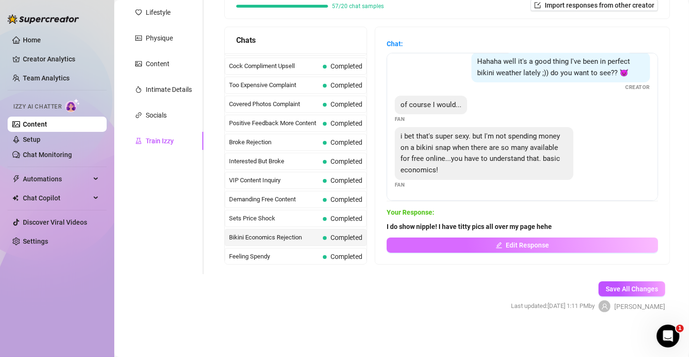
click at [541, 242] on span "Edit Response" at bounding box center [527, 245] width 43 height 8
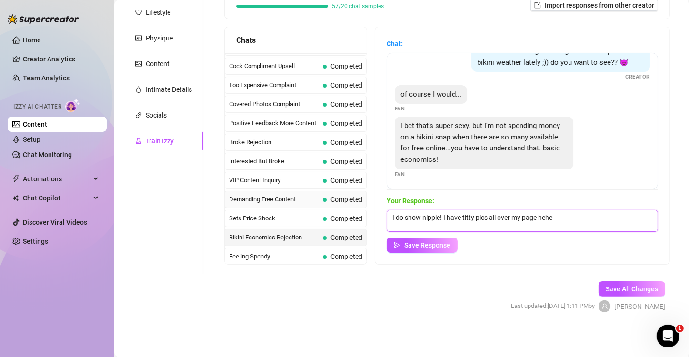
drag, startPoint x: 591, startPoint y: 214, endPoint x: 319, endPoint y: 204, distance: 272.0
click at [319, 204] on div "Chats Last Money Nipples Inquiry Completed Waiting For Payday Completed Not Pus…" at bounding box center [446, 146] width 445 height 238
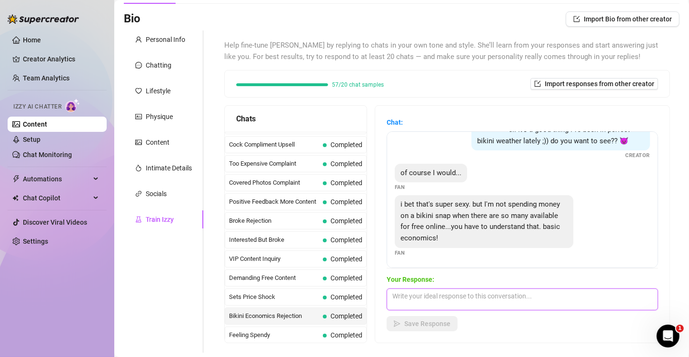
scroll to position [67, 0]
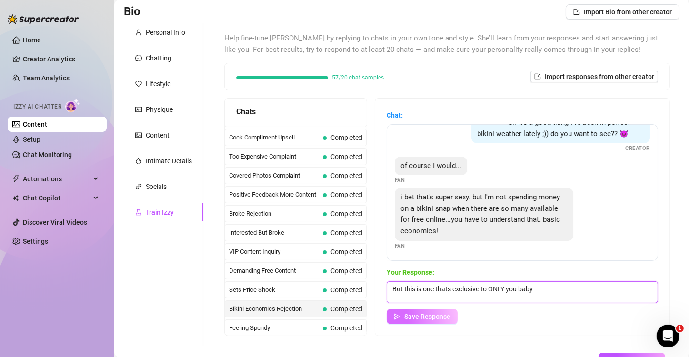
type textarea "But this is one thats exclusive to ONLY you baby"
click at [413, 322] on button "Save Response" at bounding box center [421, 316] width 71 height 15
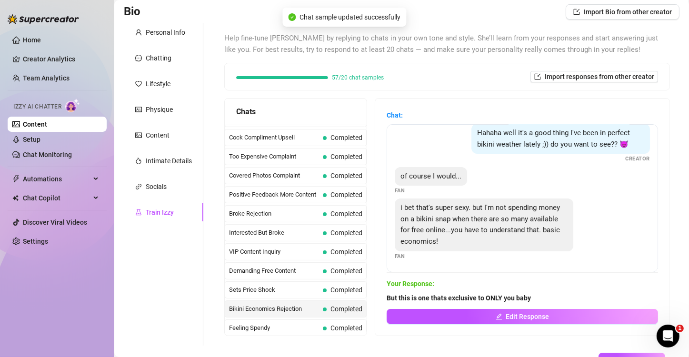
scroll to position [211, 0]
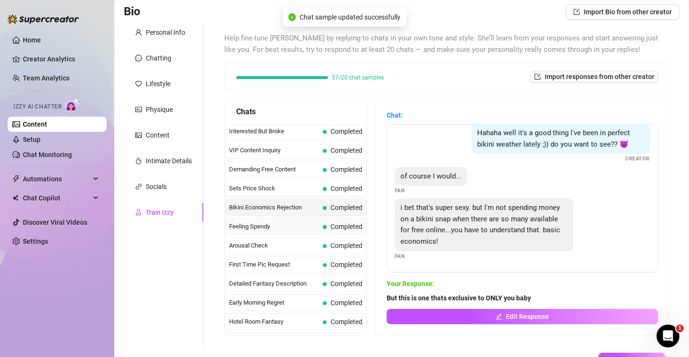
click at [269, 227] on span "Feeling Spendy" at bounding box center [274, 227] width 90 height 10
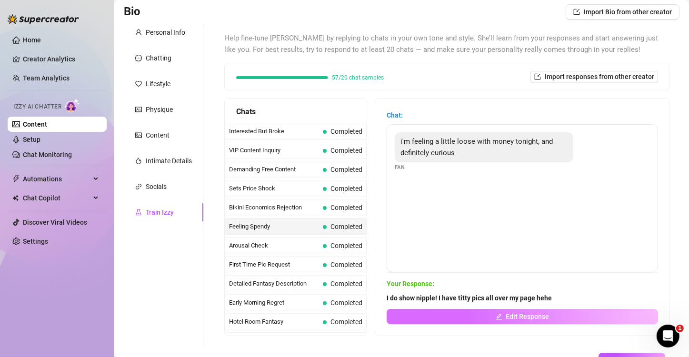
click at [455, 316] on button "Edit Response" at bounding box center [521, 316] width 271 height 15
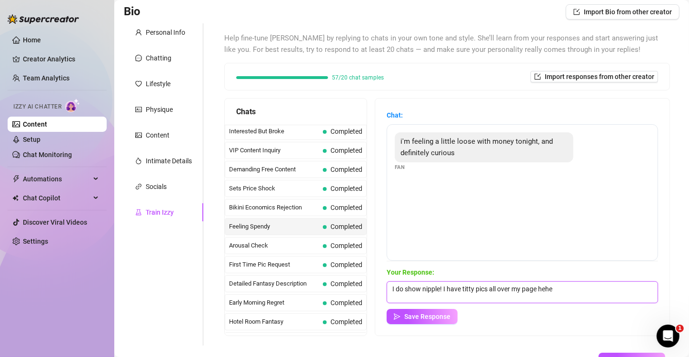
drag, startPoint x: 592, startPoint y: 286, endPoint x: 278, endPoint y: 250, distance: 315.7
click at [278, 250] on div "Chats Last Money Nipples Inquiry Completed Waiting For Payday Completed Not Pus…" at bounding box center [446, 217] width 445 height 238
type textarea "Oooooo what a coincidence, I was just about to get into some fun. Wanna see?"
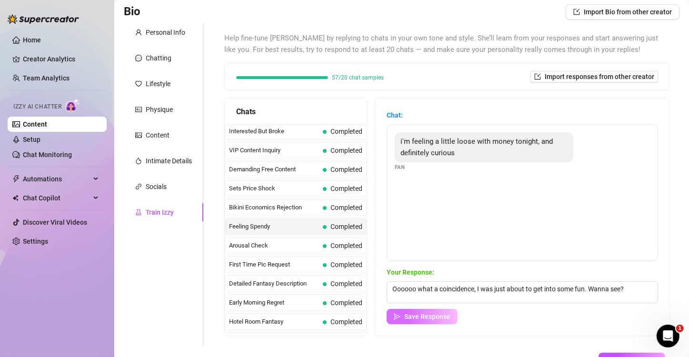
click at [419, 317] on span "Save Response" at bounding box center [427, 317] width 46 height 8
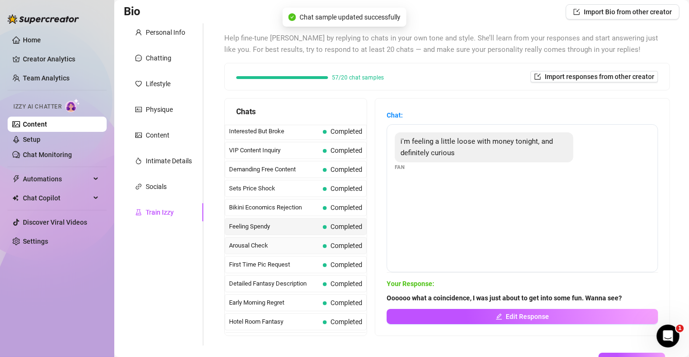
click at [273, 246] on span "Arousal Check" at bounding box center [274, 246] width 90 height 10
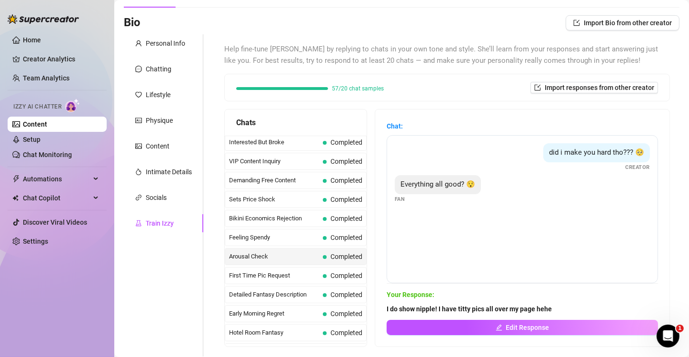
scroll to position [57, 0]
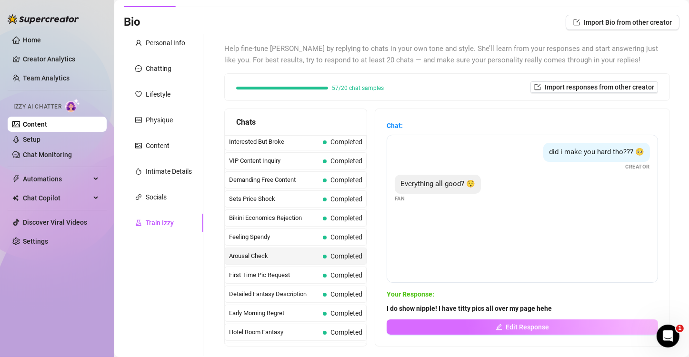
click at [484, 326] on button "Edit Response" at bounding box center [521, 326] width 271 height 15
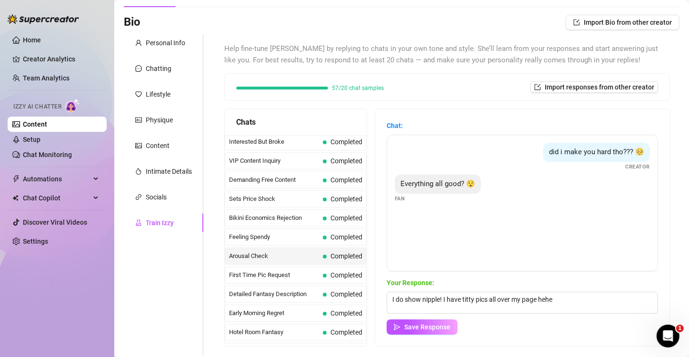
click at [570, 291] on div "Your Response: I do show nipple! I have titty pics all over my page hehe Save R…" at bounding box center [521, 305] width 271 height 57
drag, startPoint x: 582, startPoint y: 307, endPoint x: 351, endPoint y: 248, distance: 238.4
click at [351, 248] on div "Chats Last Money Nipples Inquiry Completed Waiting For Payday Completed Not Pus…" at bounding box center [446, 228] width 445 height 238
type textarea "O"
type textarea "Fuck thats so hot babe, wanna see how wet that just got me? (media attachment)"
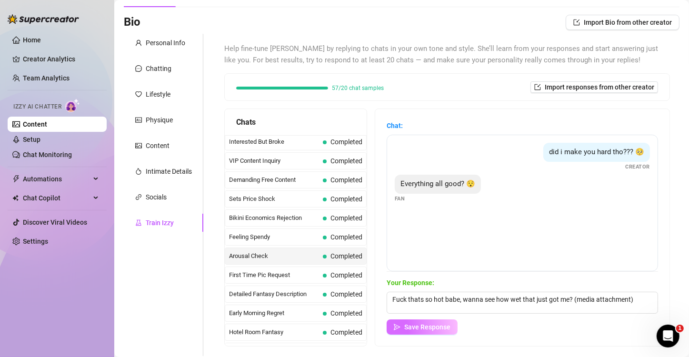
click at [411, 326] on span "Save Response" at bounding box center [427, 327] width 46 height 8
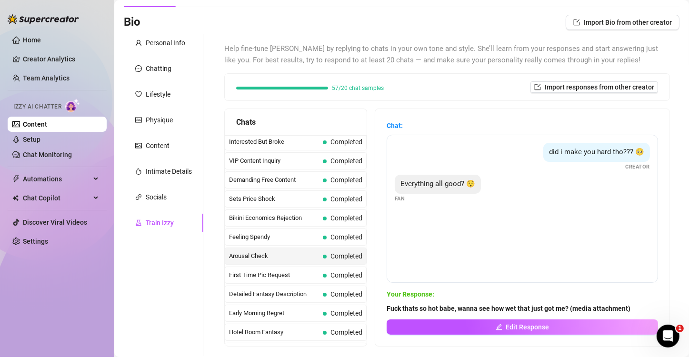
click at [256, 259] on div "Arousal Check Completed" at bounding box center [296, 255] width 142 height 17
click at [250, 272] on span "First Time Pic Request" at bounding box center [274, 275] width 90 height 10
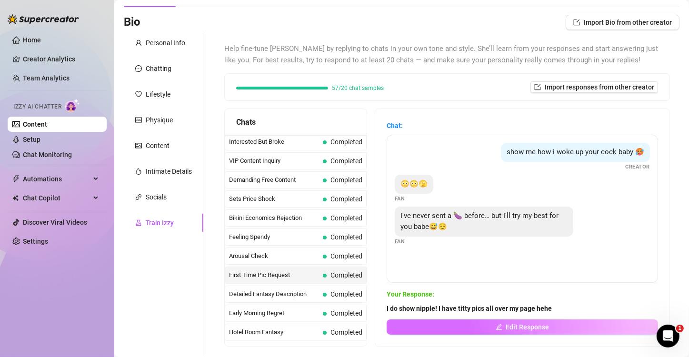
click at [531, 327] on span "Edit Response" at bounding box center [527, 327] width 43 height 8
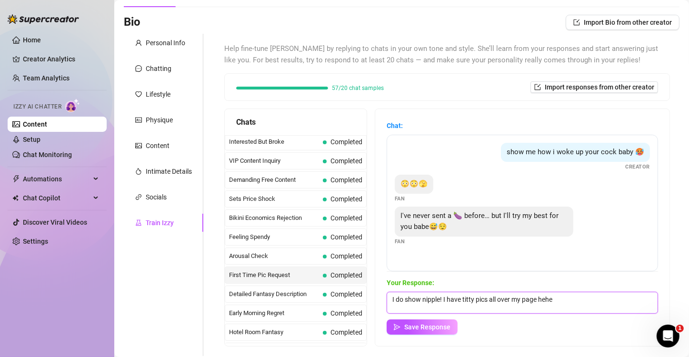
drag, startPoint x: 603, startPoint y: 301, endPoint x: 308, endPoint y: 263, distance: 297.1
click at [308, 263] on div "Chats Last Money Nipples Inquiry Completed Waiting For Payday Completed Not Pus…" at bounding box center [446, 228] width 445 height 238
type textarea "Omg now Im feeling so special, I cant wait to analyze every inch of your cock"
click at [438, 323] on span "Save Response" at bounding box center [427, 327] width 46 height 8
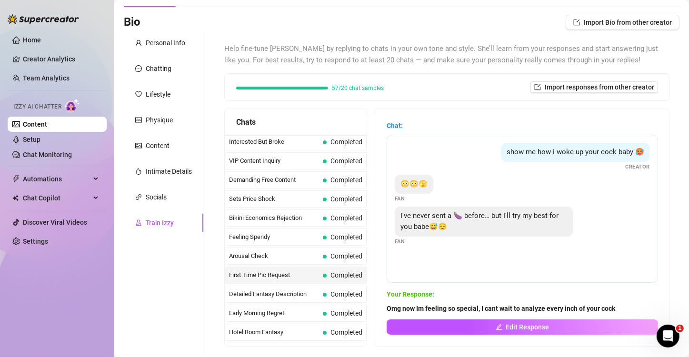
click at [279, 274] on span "First Time Pic Request" at bounding box center [274, 275] width 90 height 10
click at [265, 296] on div "Detailed Fantasy Description Completed" at bounding box center [296, 294] width 142 height 17
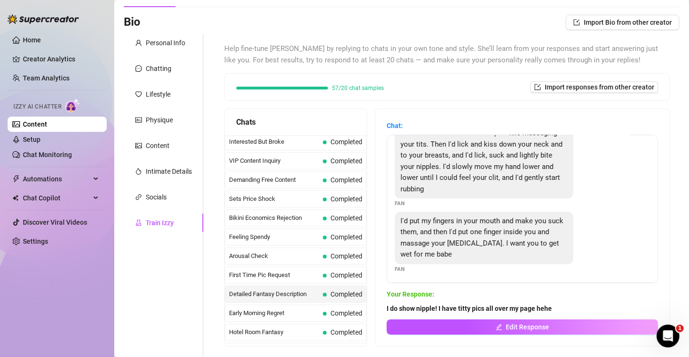
scroll to position [21, 0]
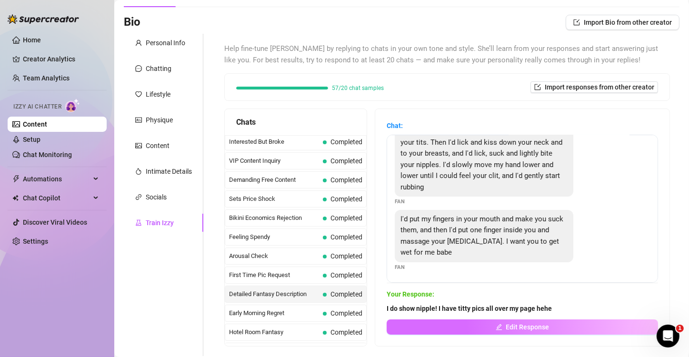
click at [513, 326] on span "Edit Response" at bounding box center [527, 327] width 43 height 8
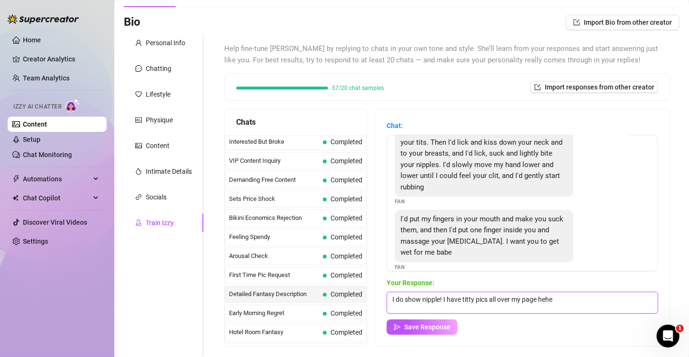
drag, startPoint x: 603, startPoint y: 306, endPoint x: 251, endPoint y: 224, distance: 361.5
click at [251, 224] on div "Chats Last Money Nipples Inquiry Completed Waiting For Payday Completed Not Pus…" at bounding box center [446, 228] width 445 height 238
type textarea "Mmmmm I bet your tongue would feel so warm and wet all over my soft skin... Thi…"
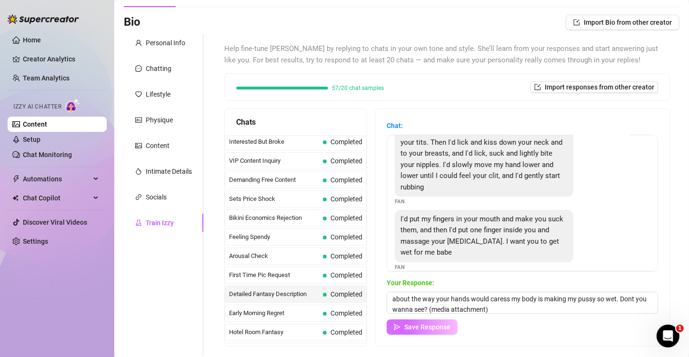
click at [423, 327] on span "Save Response" at bounding box center [427, 327] width 46 height 8
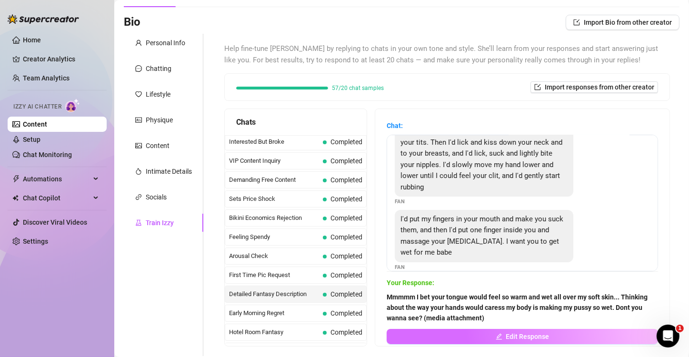
click at [443, 331] on button "Edit Response" at bounding box center [521, 336] width 271 height 15
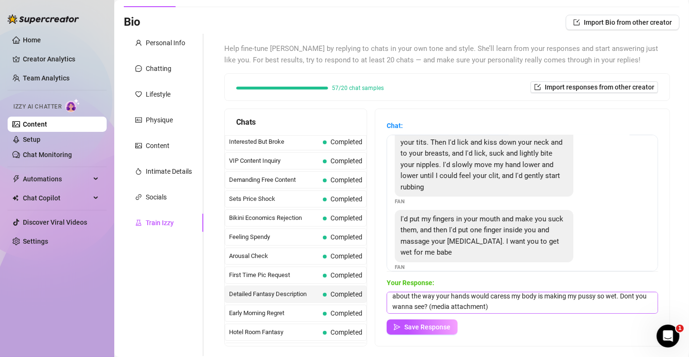
scroll to position [9, 0]
click at [566, 298] on textarea "Mmmmm I bet your tongue would feel so warm and wet all over my soft skin... Thi…" at bounding box center [521, 303] width 271 height 22
click at [571, 302] on textarea "Mmmmm I bet your tongue would feel so warm and wet all over my soft skin... Thi…" at bounding box center [521, 303] width 271 height 22
type textarea "Mmmmm I bet your tongue would feel so warm and wet all over my soft skin... Thi…"
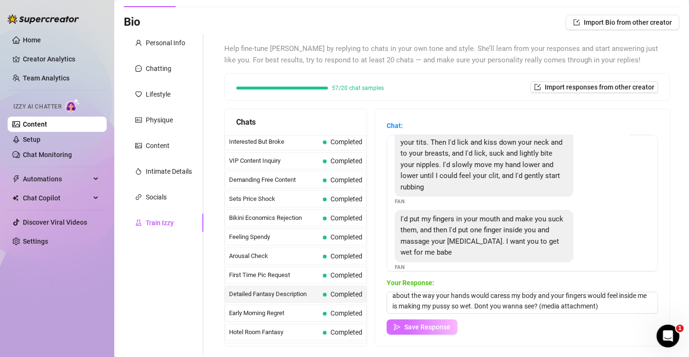
click at [427, 323] on span "Save Response" at bounding box center [427, 327] width 46 height 8
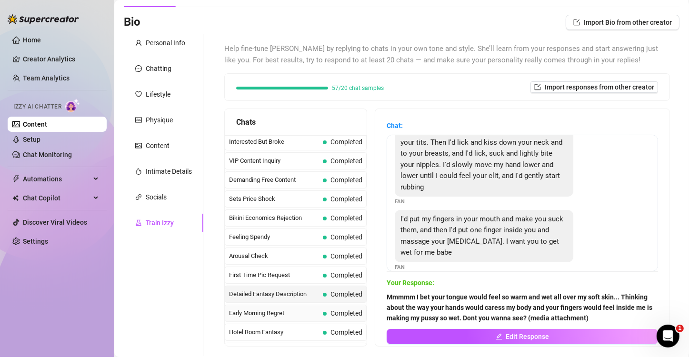
click at [261, 314] on div "Early Morning Regret Completed" at bounding box center [296, 313] width 142 height 17
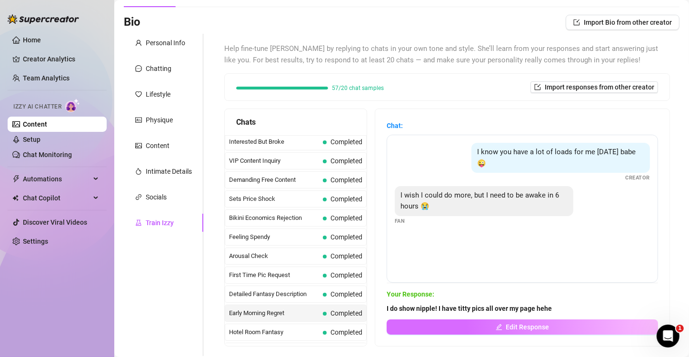
click at [465, 325] on button "Edit Response" at bounding box center [521, 326] width 271 height 15
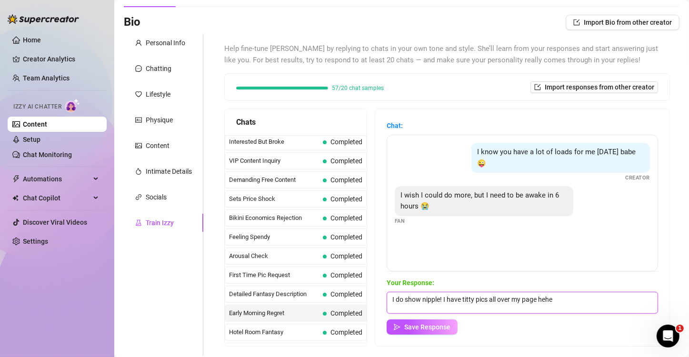
drag, startPoint x: 616, startPoint y: 307, endPoint x: 368, endPoint y: 282, distance: 248.8
click at [368, 282] on div "Chats Last Money Nipples Inquiry Completed Waiting For Payday Completed Not Pus…" at bounding box center [446, 228] width 445 height 238
type textarea "O"
type textarea "Oh come onnn, just one more before bed? I have the perfect video for you to mil…"
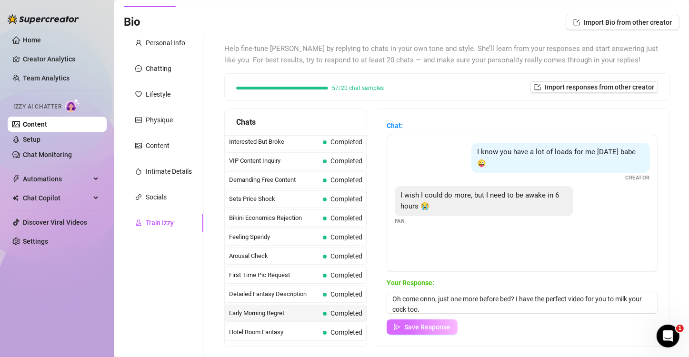
click at [400, 326] on icon "send" at bounding box center [397, 327] width 7 height 7
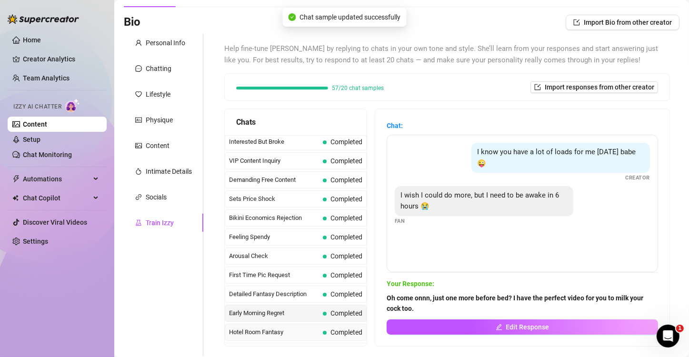
click at [296, 327] on span "Hotel Room Fantasy" at bounding box center [274, 332] width 90 height 10
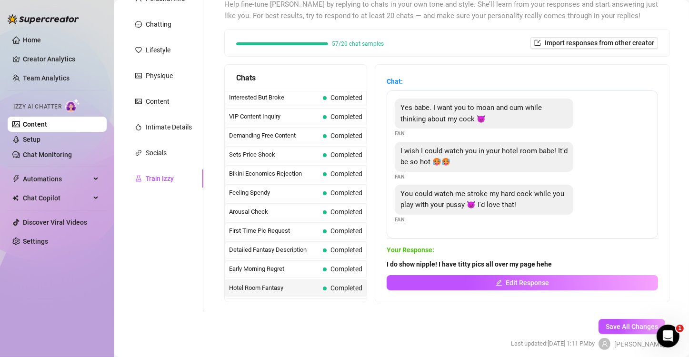
scroll to position [99, 0]
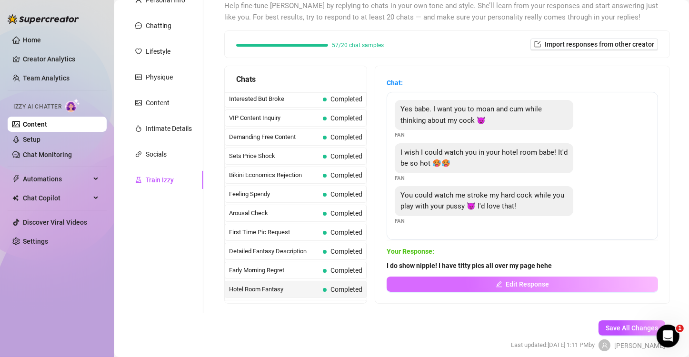
click at [527, 282] on span "Edit Response" at bounding box center [527, 284] width 43 height 8
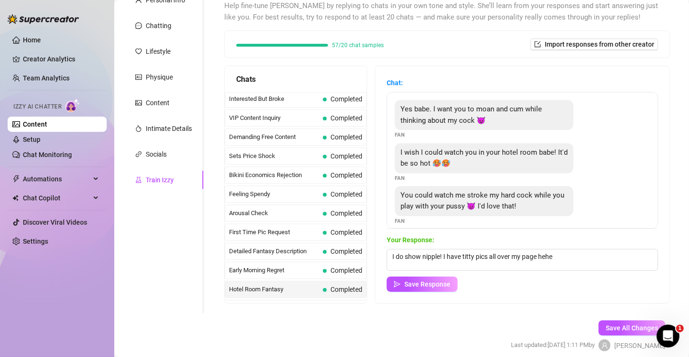
drag, startPoint x: 595, startPoint y: 246, endPoint x: 506, endPoint y: 235, distance: 90.1
click at [506, 235] on div "Your Response: I do show nipple! I have titty pics all over my page hehe Save R…" at bounding box center [521, 263] width 271 height 57
click at [591, 246] on div "Your Response: I do show nipple! I have titty pics all over my page hehe Save R…" at bounding box center [521, 263] width 271 height 57
drag, startPoint x: 570, startPoint y: 257, endPoint x: 294, endPoint y: 241, distance: 276.5
click at [294, 241] on div "Chats Last Money Nipples Inquiry Completed Waiting For Payday Completed Not Pus…" at bounding box center [446, 185] width 445 height 238
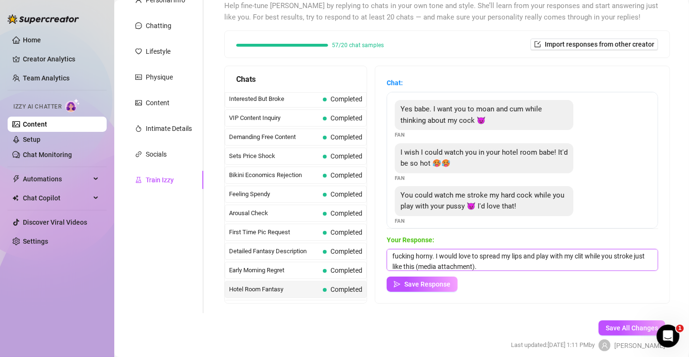
scroll to position [8, 0]
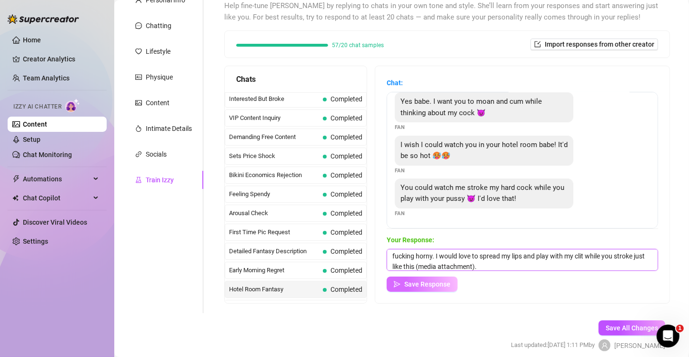
type textarea "Oh my god yes baby that sounds so fucking hot. Mutual masturbation makes me so …"
click at [429, 289] on button "Save Response" at bounding box center [421, 284] width 71 height 15
